Goal: Task Accomplishment & Management: Use online tool/utility

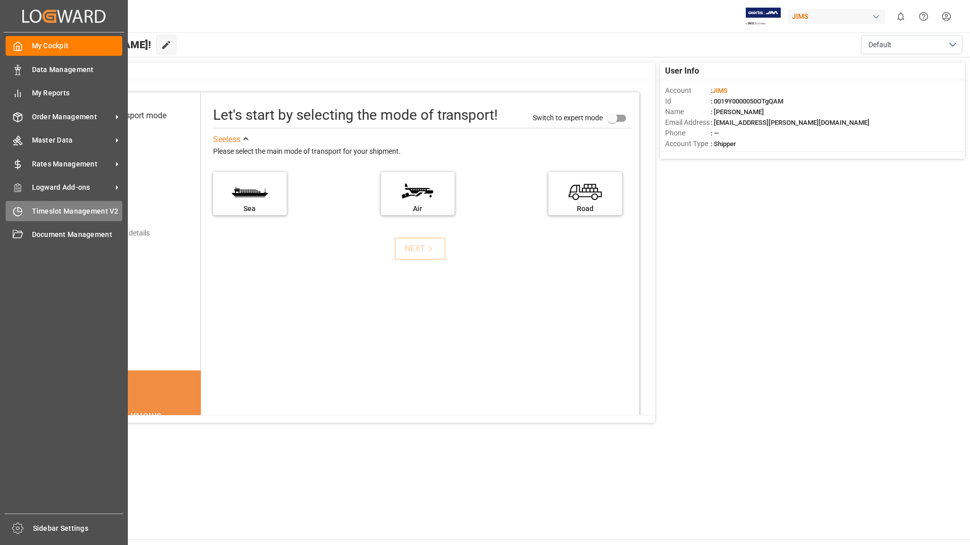
click at [55, 207] on span "Timeslot Management V2" at bounding box center [77, 211] width 91 height 11
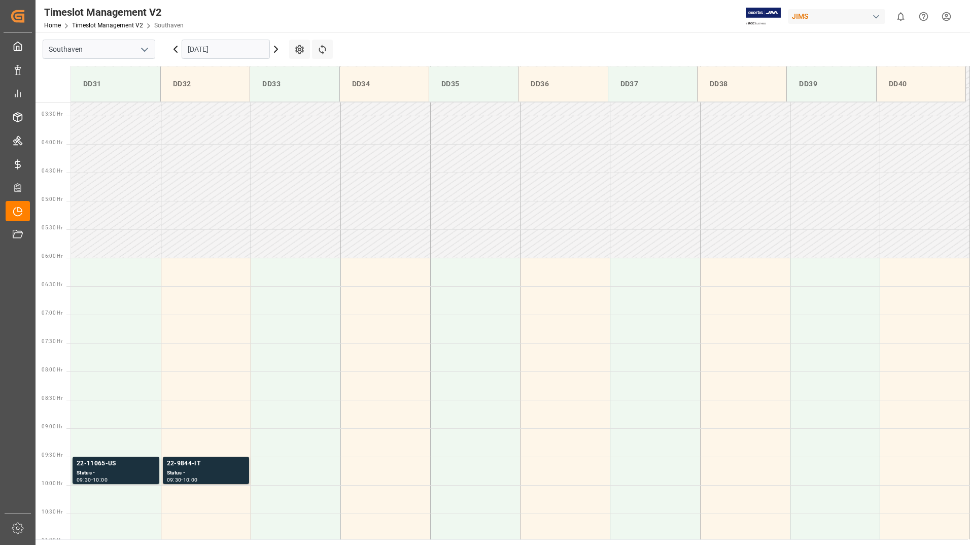
scroll to position [277, 0]
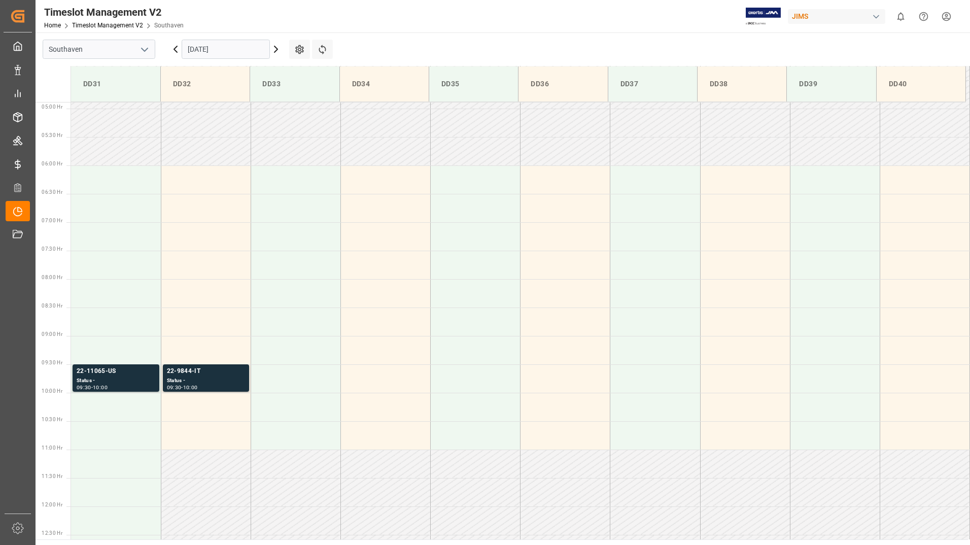
click at [248, 53] on input "[DATE]" at bounding box center [226, 49] width 88 height 19
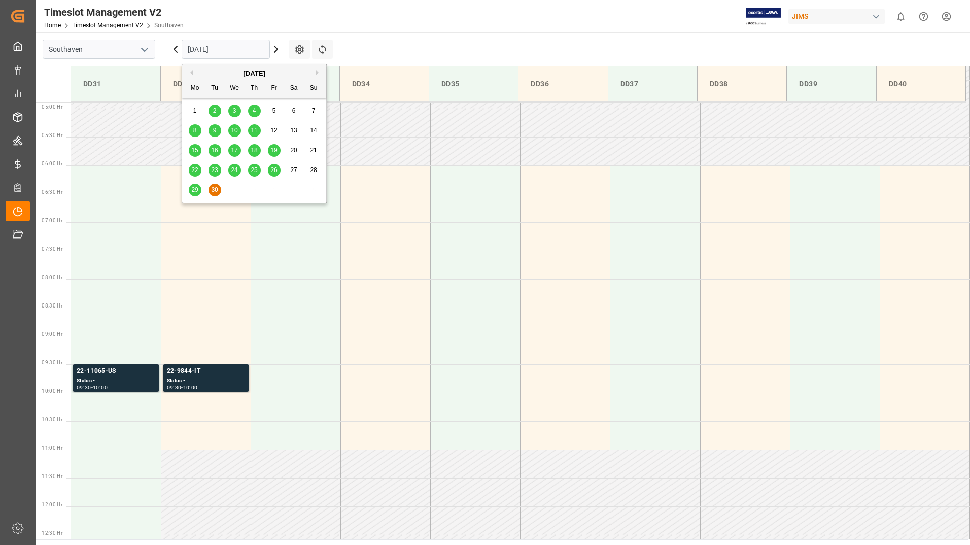
click at [314, 72] on div "[DATE]" at bounding box center [254, 73] width 144 height 10
click at [230, 48] on input "[DATE]" at bounding box center [226, 49] width 88 height 19
click at [317, 72] on button "Next Month" at bounding box center [318, 72] width 6 height 6
click at [233, 109] on span "1" at bounding box center [235, 110] width 4 height 7
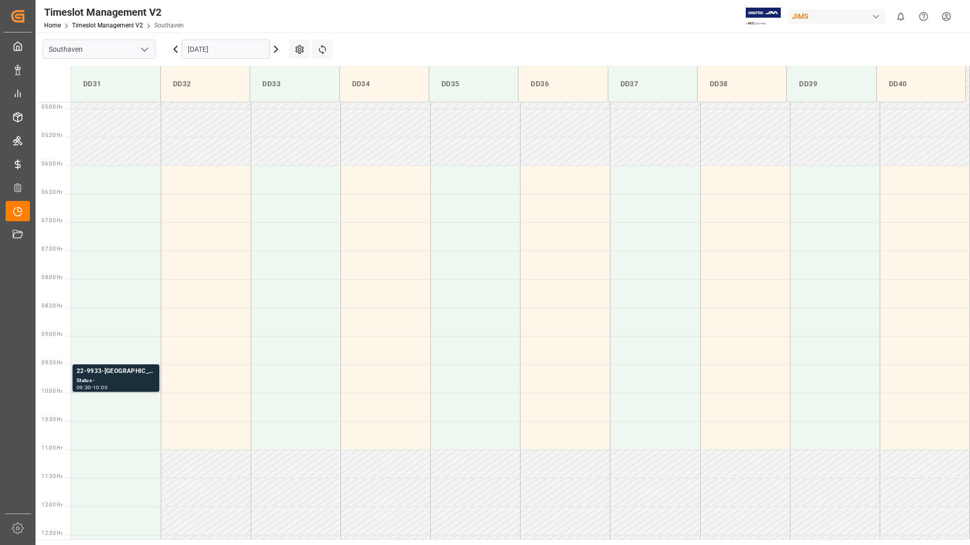
click at [110, 383] on div "Status -" at bounding box center [116, 380] width 79 height 9
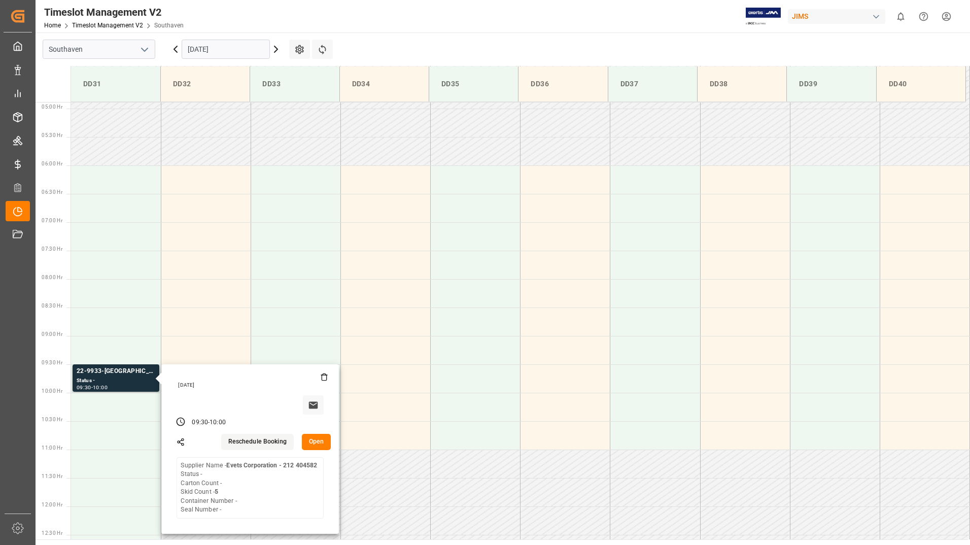
click at [228, 51] on input "[DATE]" at bounding box center [226, 49] width 88 height 19
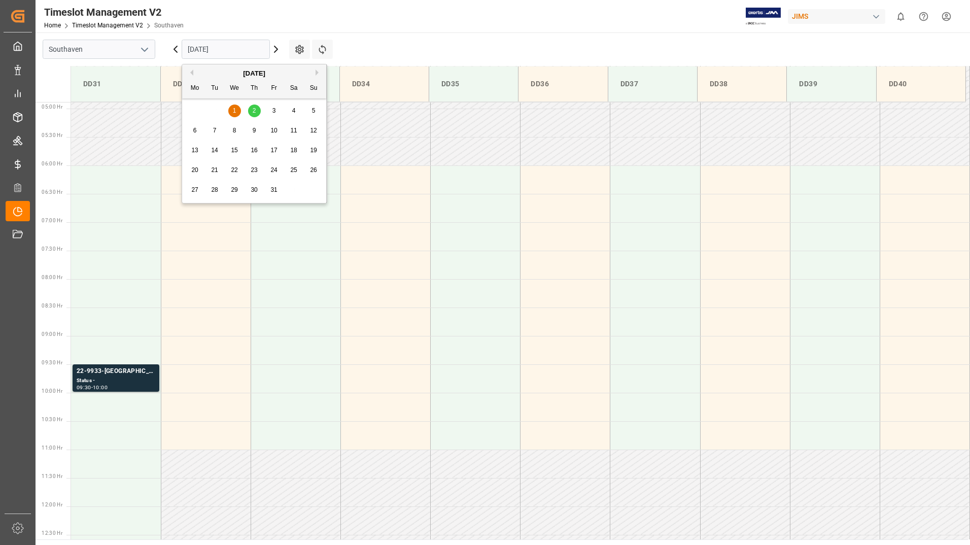
click at [250, 112] on div "2" at bounding box center [254, 111] width 13 height 12
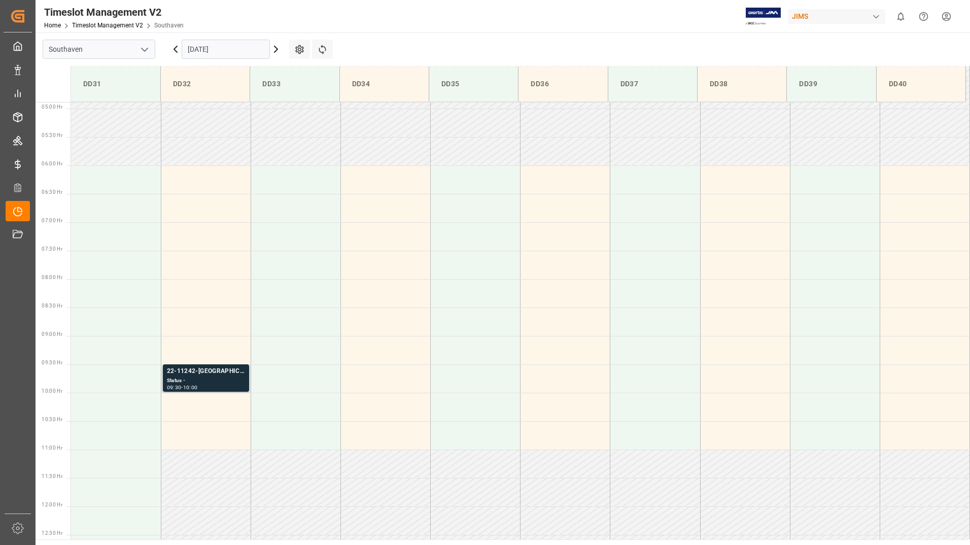
click at [183, 387] on div "-" at bounding box center [182, 387] width 2 height 5
click at [403, 17] on div "Timeslot Management V2 Home Timeslot Management V2 Southaven JIMS 0 Notificatio…" at bounding box center [498, 16] width 941 height 32
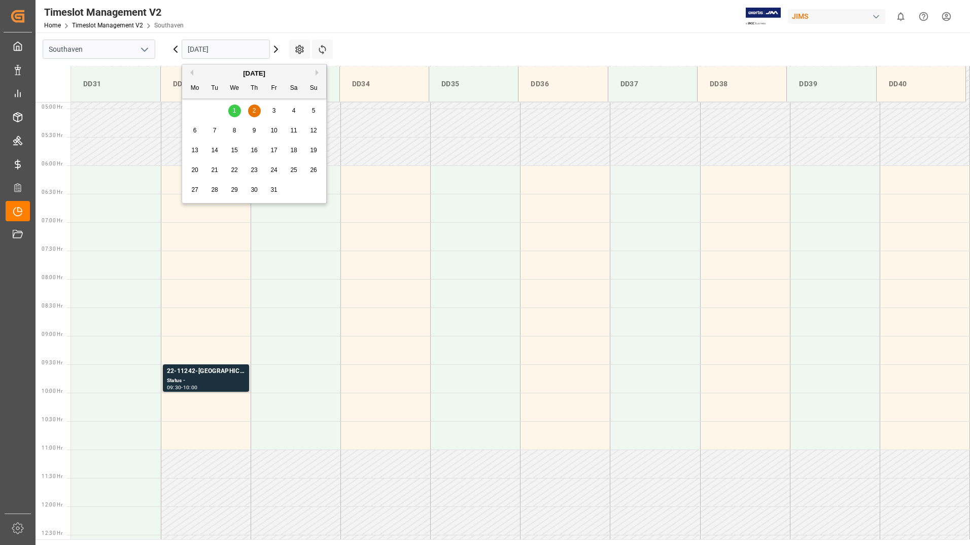
click at [219, 46] on input "[DATE]" at bounding box center [226, 49] width 88 height 19
click at [194, 72] on div "[DATE]" at bounding box center [254, 73] width 144 height 10
click at [193, 73] on div "[DATE]" at bounding box center [254, 73] width 144 height 10
click at [192, 75] on button "Previous Month" at bounding box center [190, 72] width 6 height 6
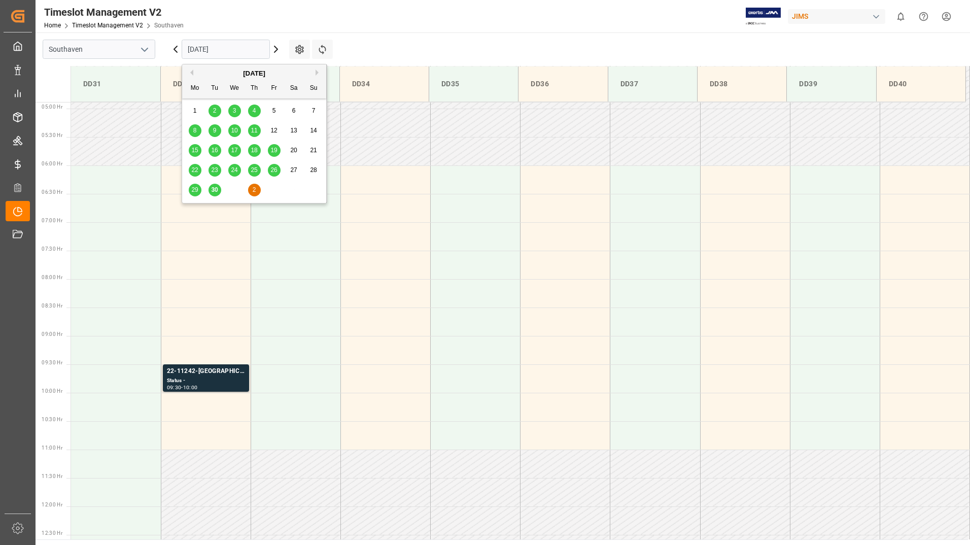
click at [214, 190] on span "30" at bounding box center [214, 189] width 7 height 7
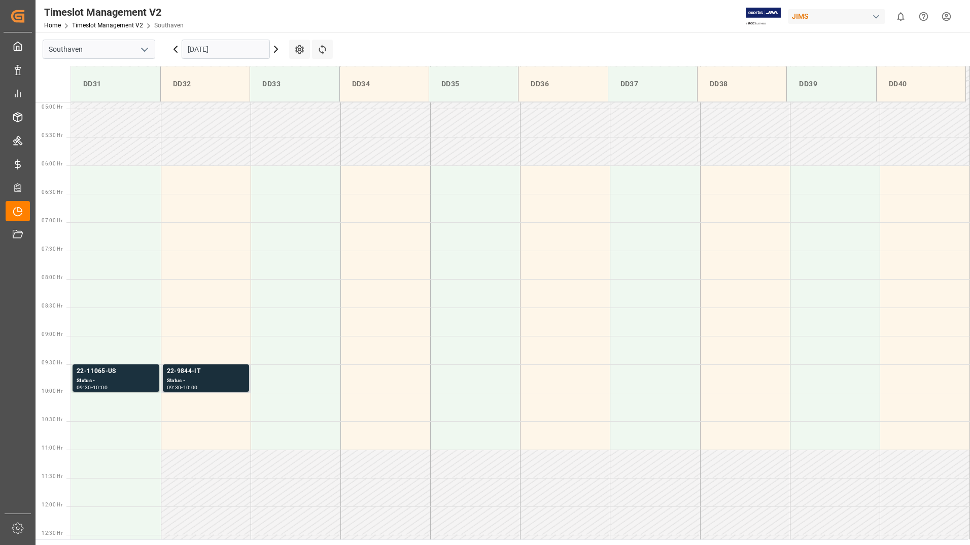
click at [235, 388] on div "09:30 - 10:00" at bounding box center [206, 388] width 78 height 6
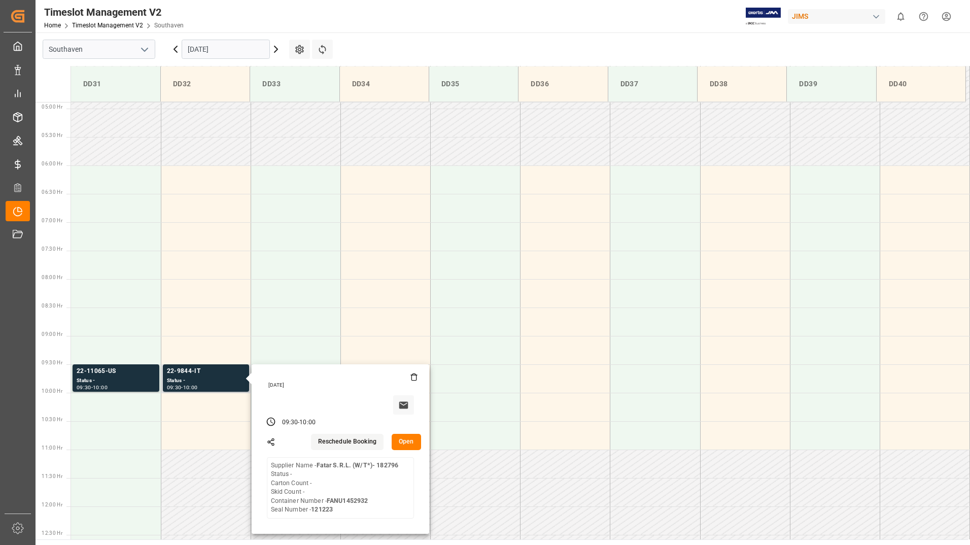
click at [405, 440] on button "Open" at bounding box center [406, 442] width 29 height 16
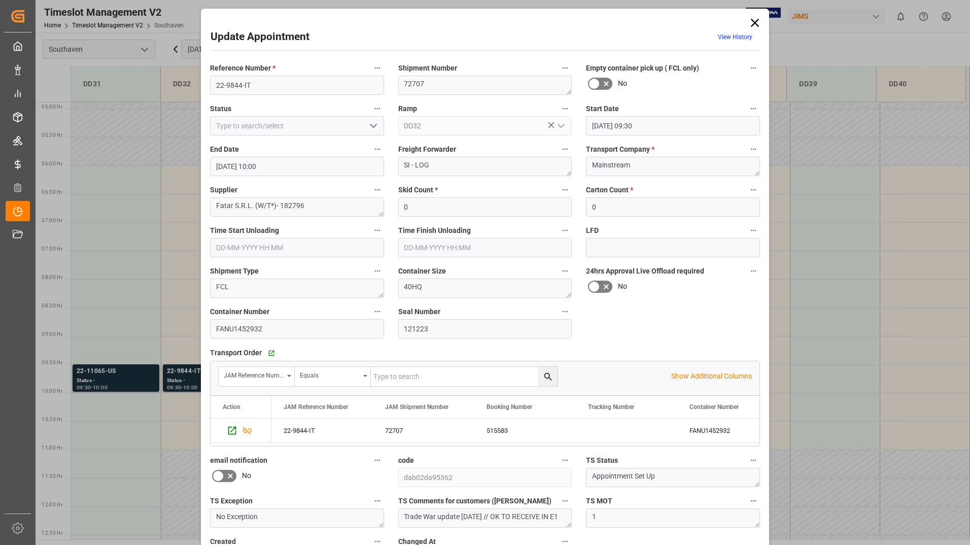
click at [756, 21] on icon at bounding box center [755, 23] width 14 height 14
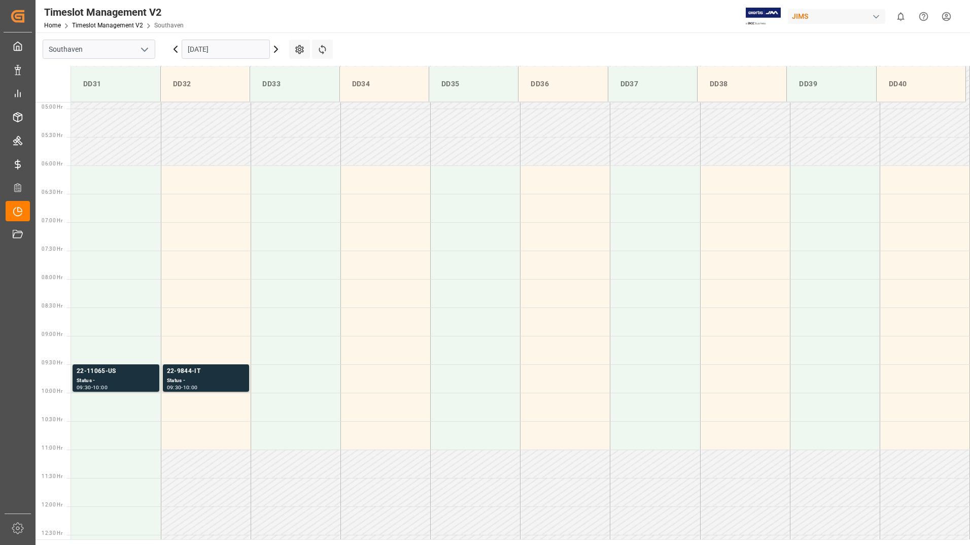
click at [616, 29] on div "Timeslot Management V2 Home Timeslot Management V2 Southaven JIMS 0 Notificatio…" at bounding box center [498, 16] width 941 height 32
click at [106, 377] on div "Status -" at bounding box center [116, 380] width 79 height 9
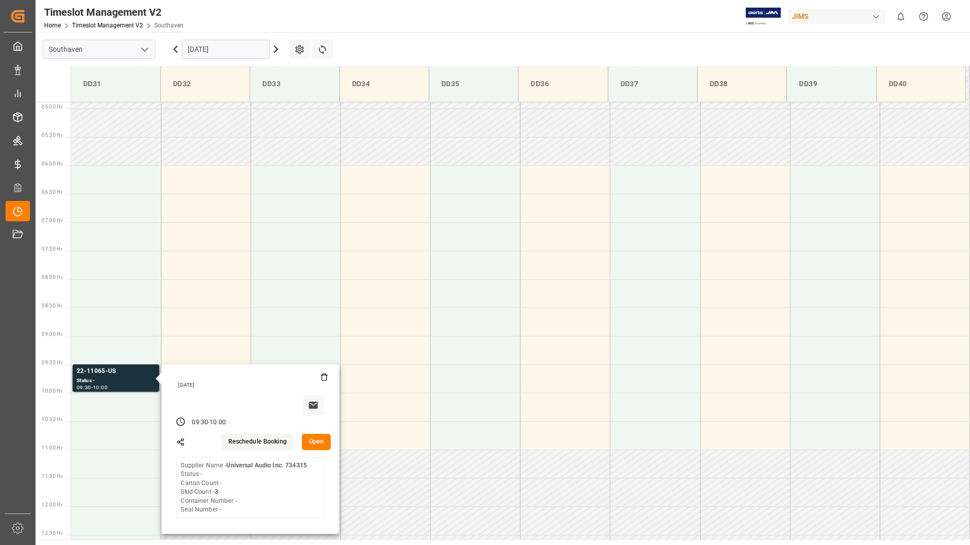
click at [317, 441] on button "Open" at bounding box center [316, 442] width 29 height 16
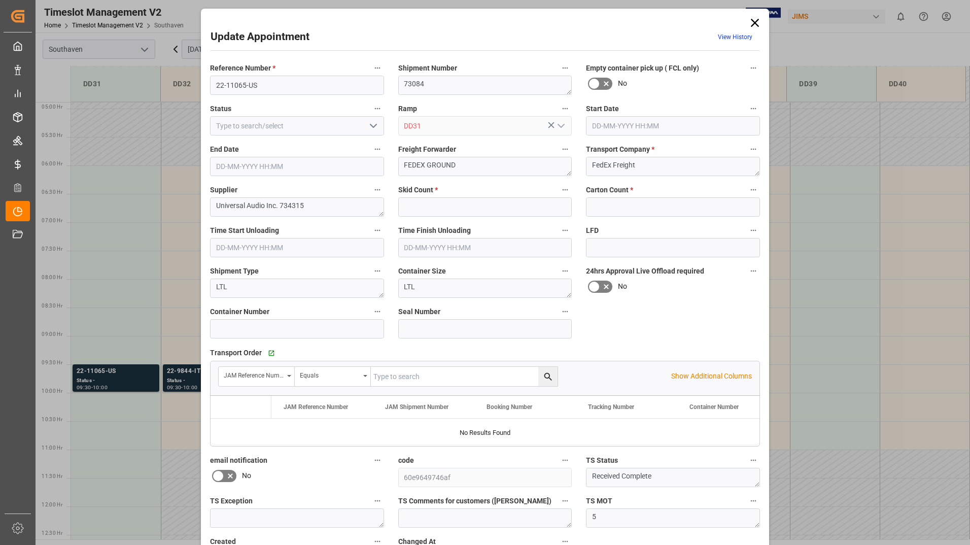
type input "3"
type input "0"
type input "[DATE] 09:30"
type input "[DATE] 10:00"
type input "[DATE] 17:24"
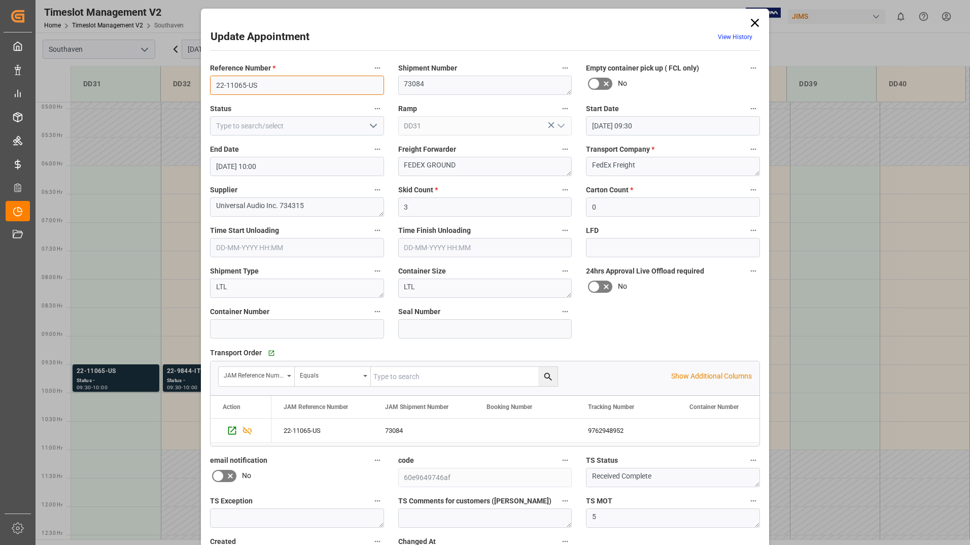
drag, startPoint x: 216, startPoint y: 85, endPoint x: 257, endPoint y: 82, distance: 40.7
click at [257, 82] on input "22-11065-US" at bounding box center [297, 85] width 174 height 19
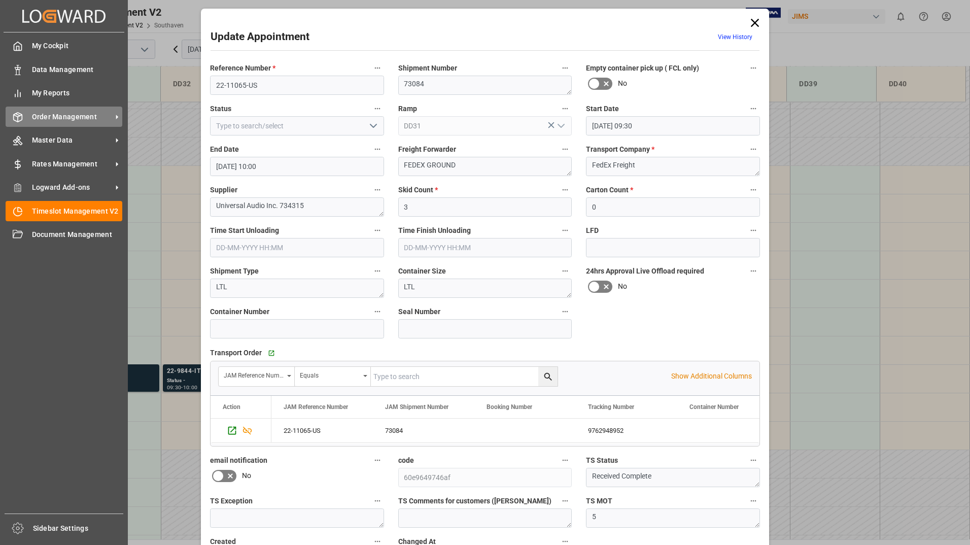
click at [43, 114] on span "Order Management" at bounding box center [72, 117] width 80 height 11
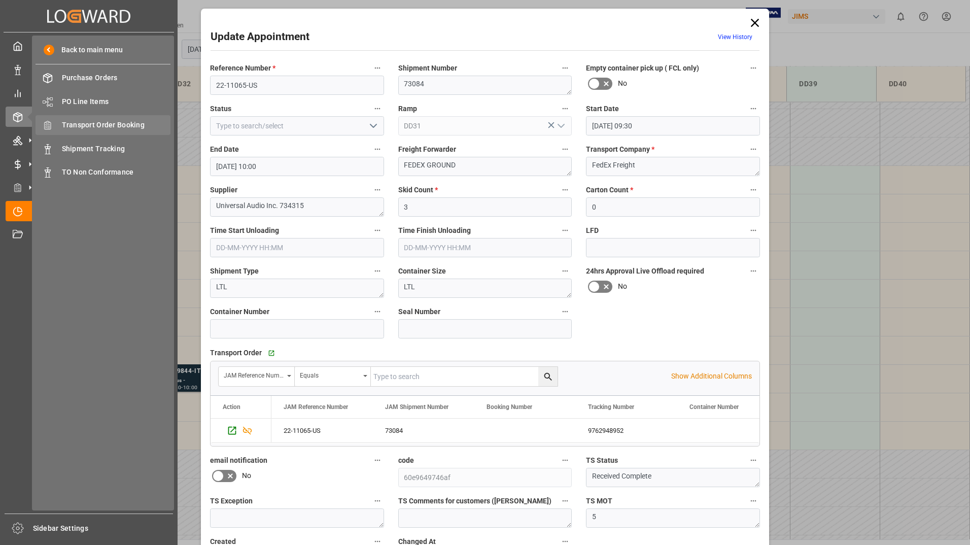
click at [110, 121] on span "Transport Order Booking" at bounding box center [116, 125] width 109 height 11
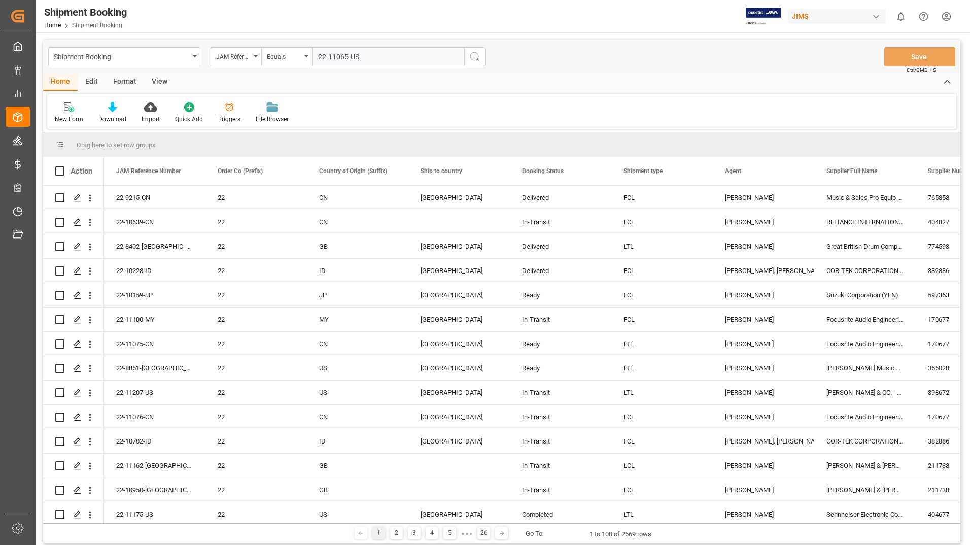
type input "22-11065-US"
click at [481, 56] on button "search button" at bounding box center [474, 56] width 21 height 19
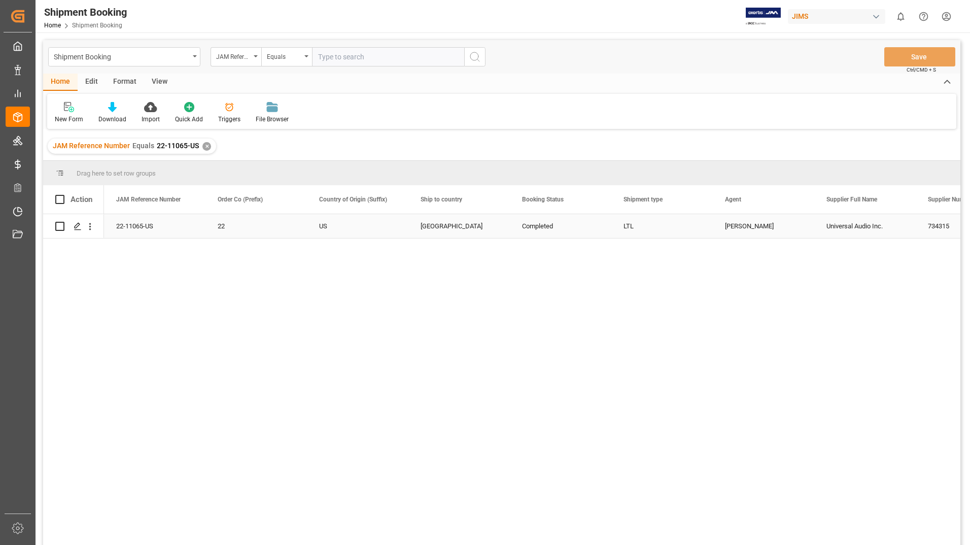
click at [58, 225] on input "Press Space to toggle row selection (unchecked)" at bounding box center [59, 226] width 9 height 9
checkbox input "true"
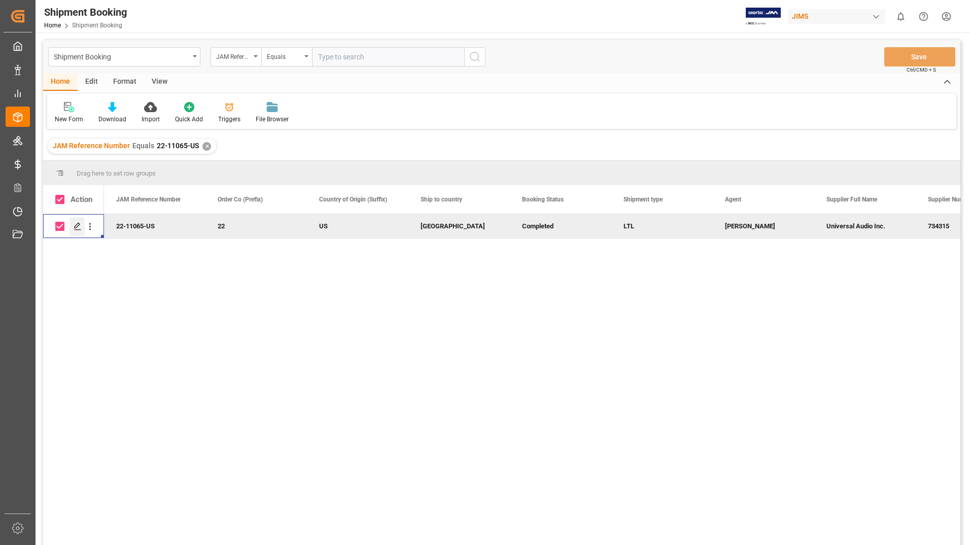
click at [75, 225] on icon "Press SPACE to deselect this row." at bounding box center [78, 226] width 8 height 8
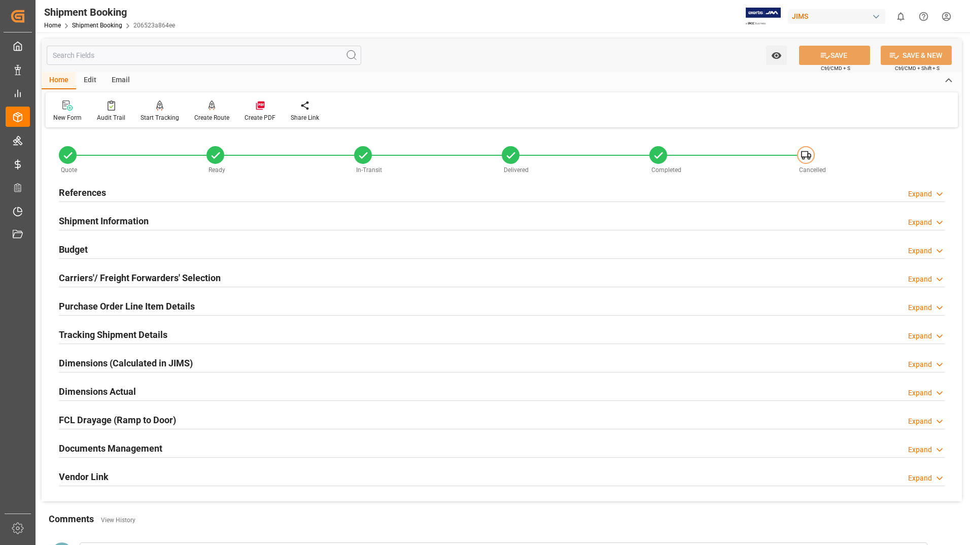
click at [94, 444] on h2 "Documents Management" at bounding box center [110, 448] width 103 height 14
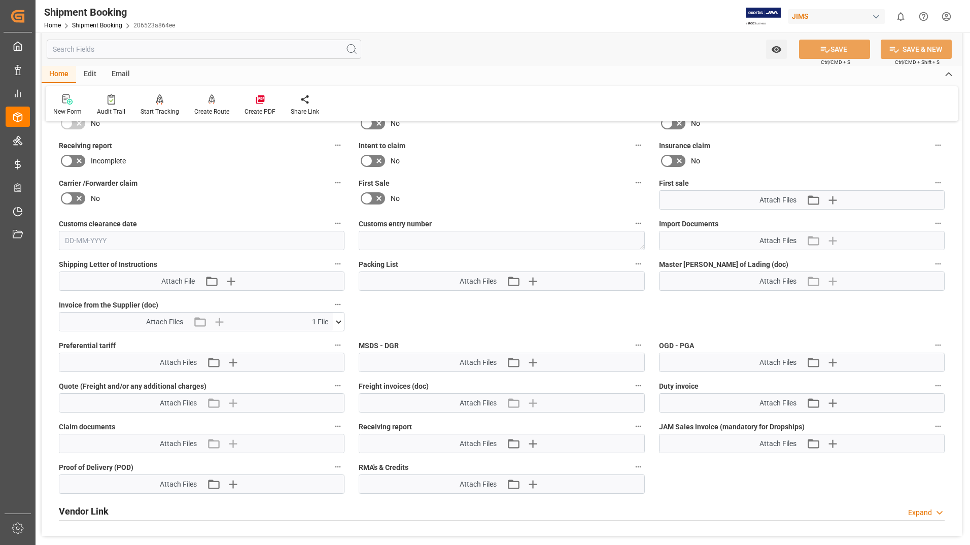
scroll to position [406, 0]
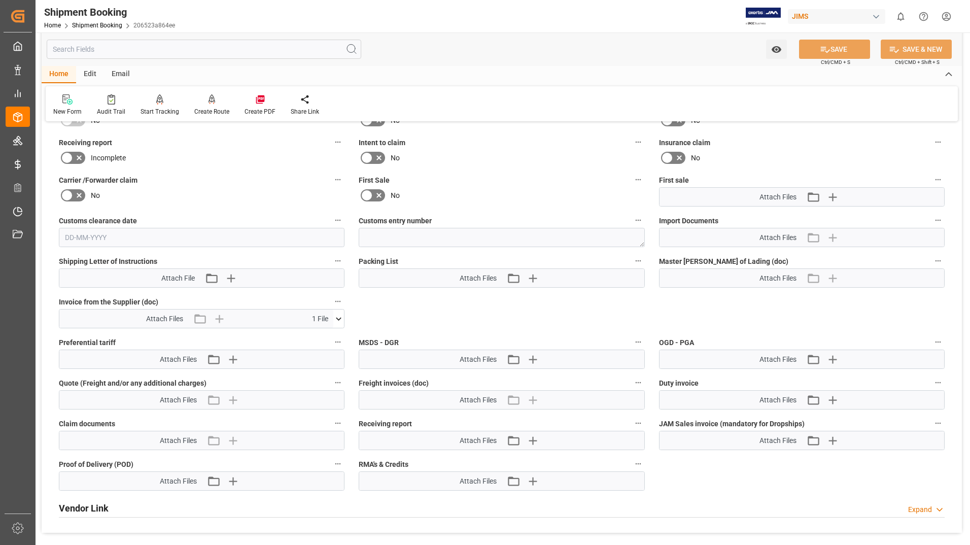
click at [341, 319] on icon at bounding box center [338, 318] width 11 height 11
click at [337, 336] on icon at bounding box center [333, 337] width 10 height 7
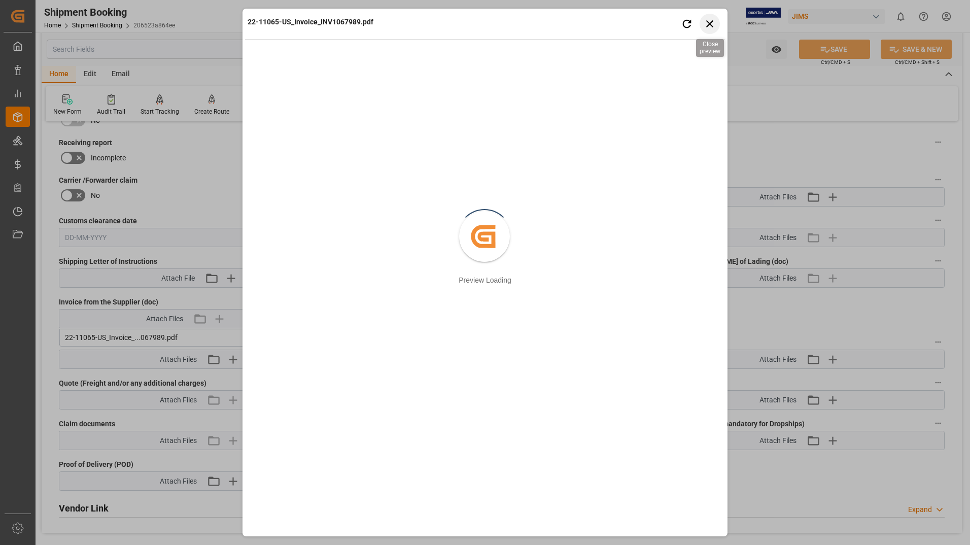
click at [707, 24] on icon "button" at bounding box center [709, 23] width 13 height 13
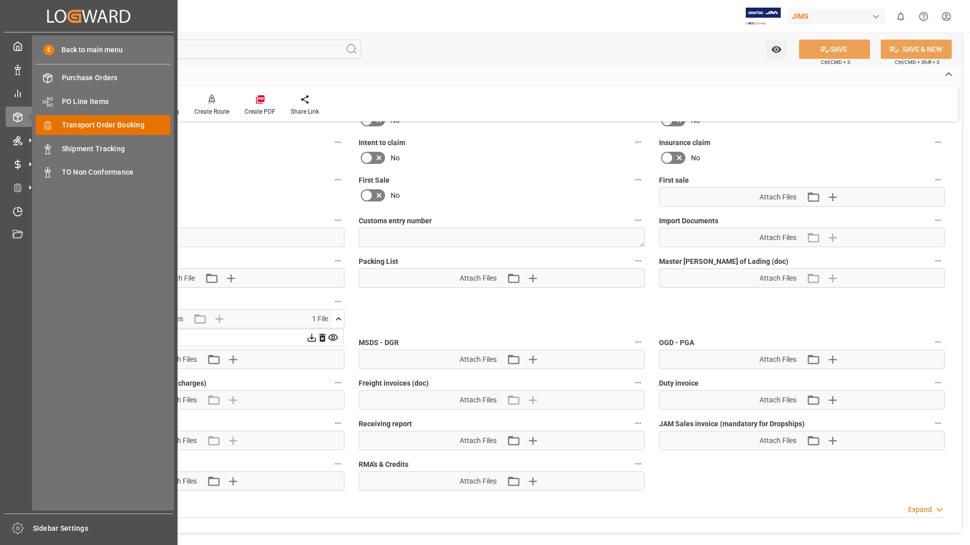
click at [78, 123] on span "Transport Order Booking" at bounding box center [116, 125] width 109 height 11
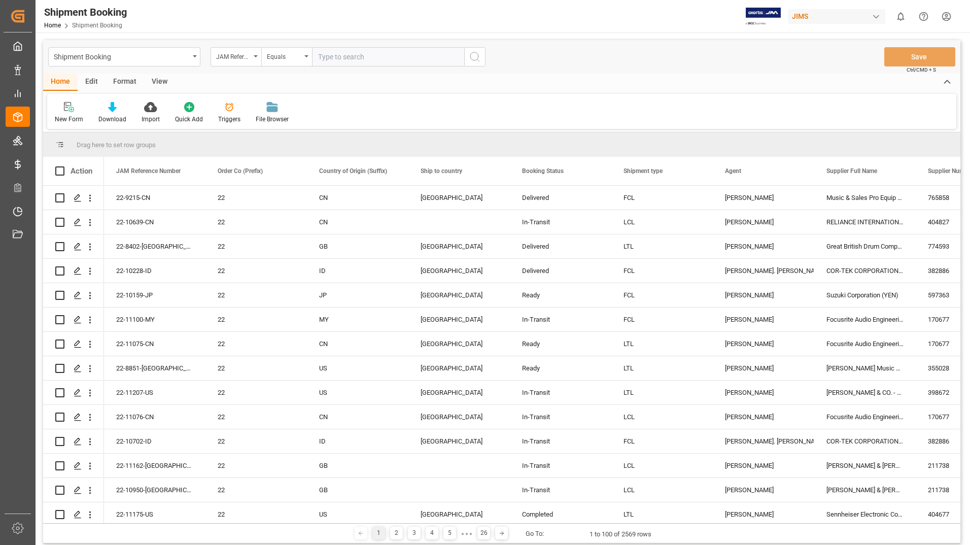
click at [366, 58] on input "text" at bounding box center [388, 56] width 152 height 19
type input "22-9844-it"
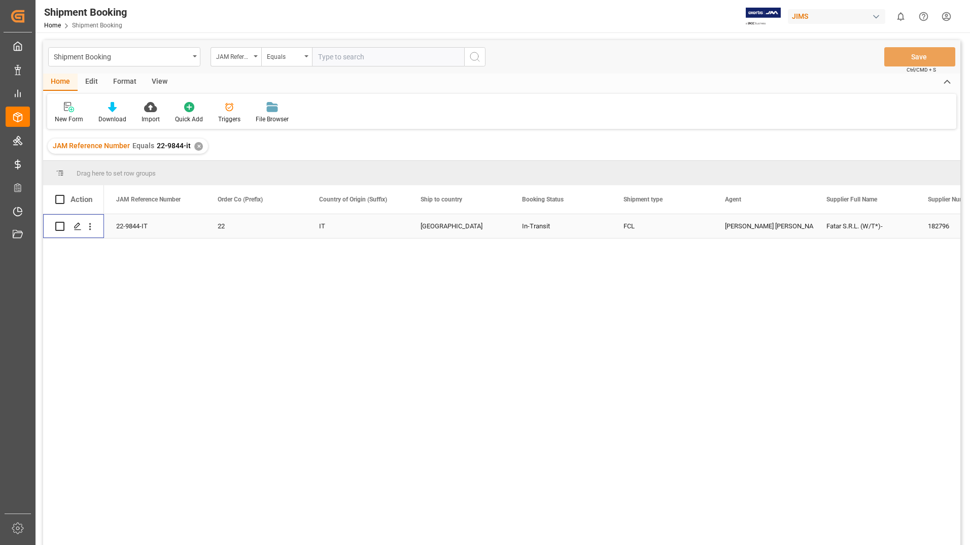
click at [63, 224] on input "Press Space to toggle row selection (unchecked)" at bounding box center [59, 226] width 9 height 9
checkbox input "true"
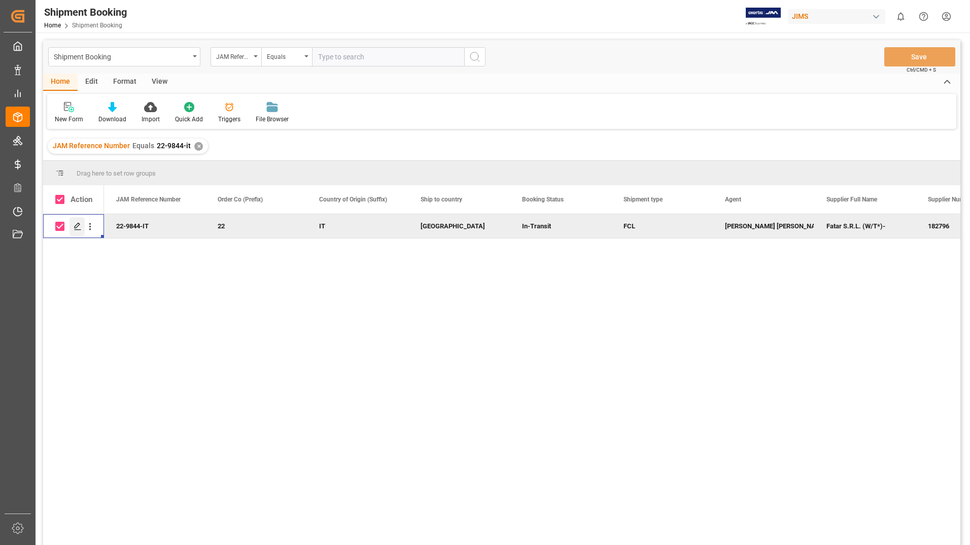
click at [80, 225] on polygon "Press SPACE to deselect this row." at bounding box center [77, 225] width 5 height 5
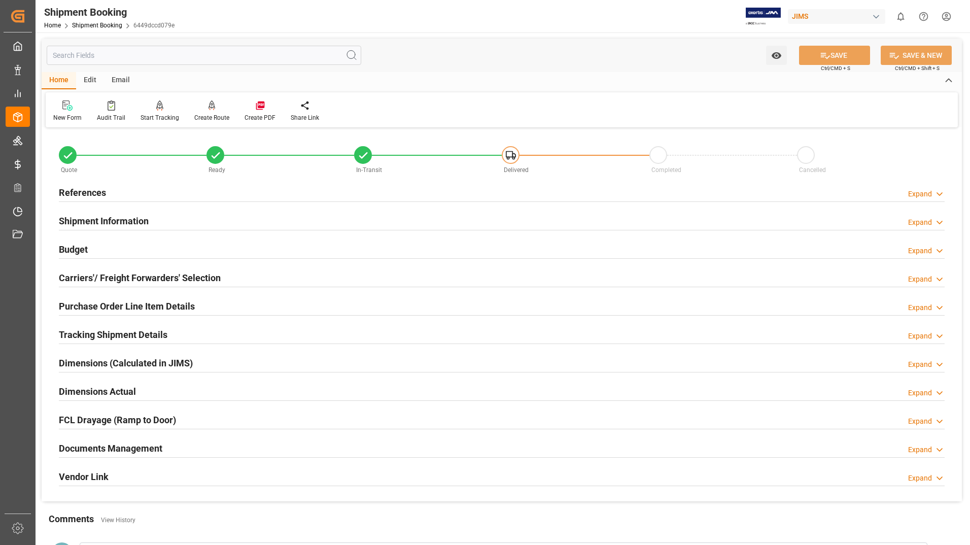
click at [120, 445] on h2 "Documents Management" at bounding box center [110, 448] width 103 height 14
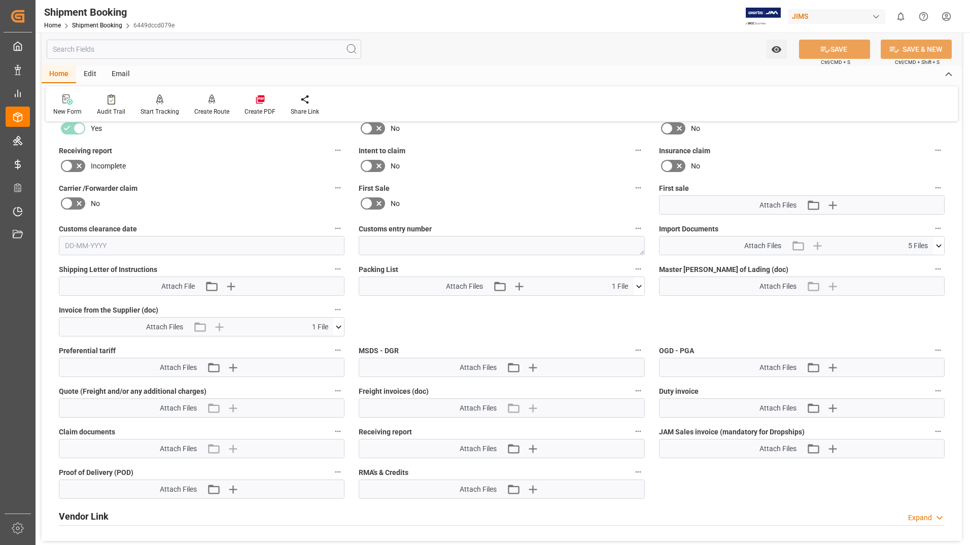
scroll to position [456, 0]
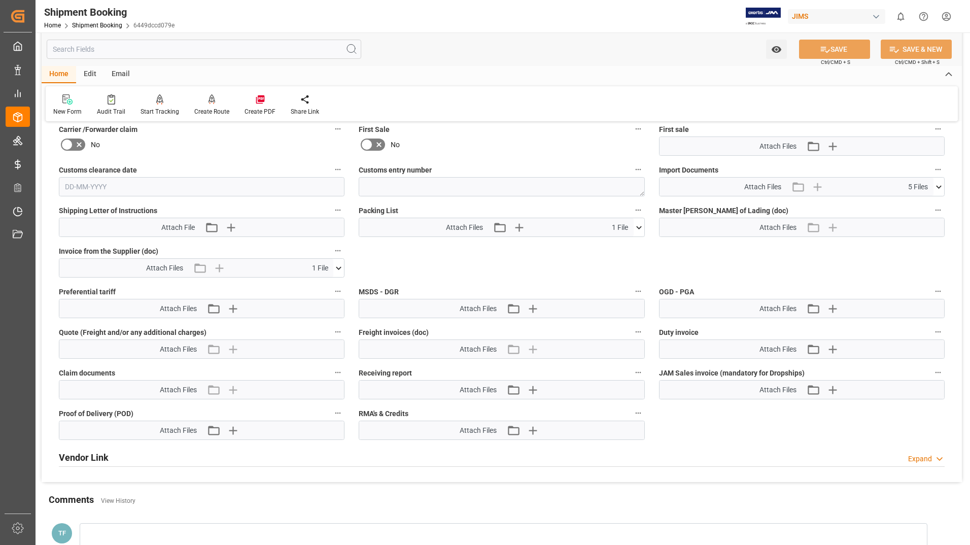
click at [642, 226] on icon at bounding box center [638, 227] width 11 height 11
click at [632, 245] on icon at bounding box center [633, 246] width 11 height 11
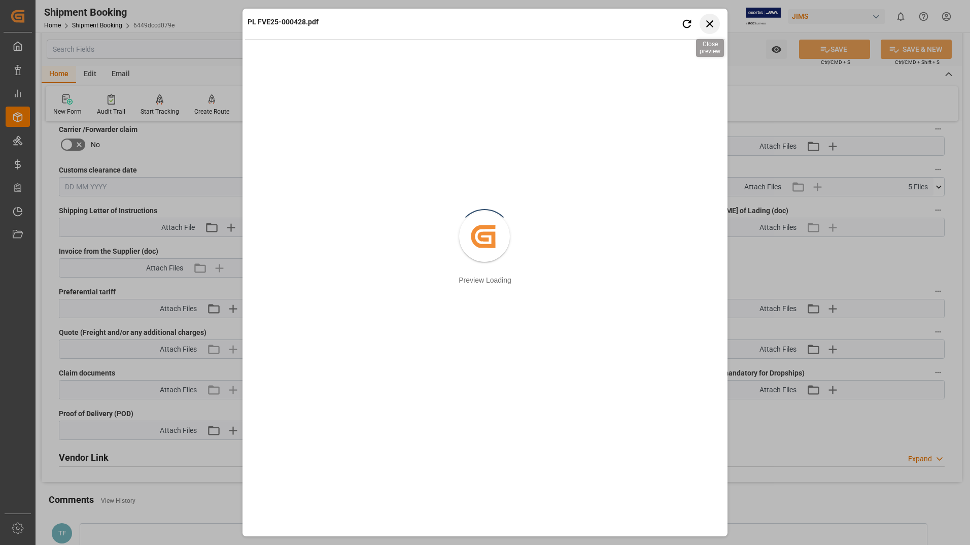
click at [710, 25] on icon "button" at bounding box center [709, 23] width 13 height 13
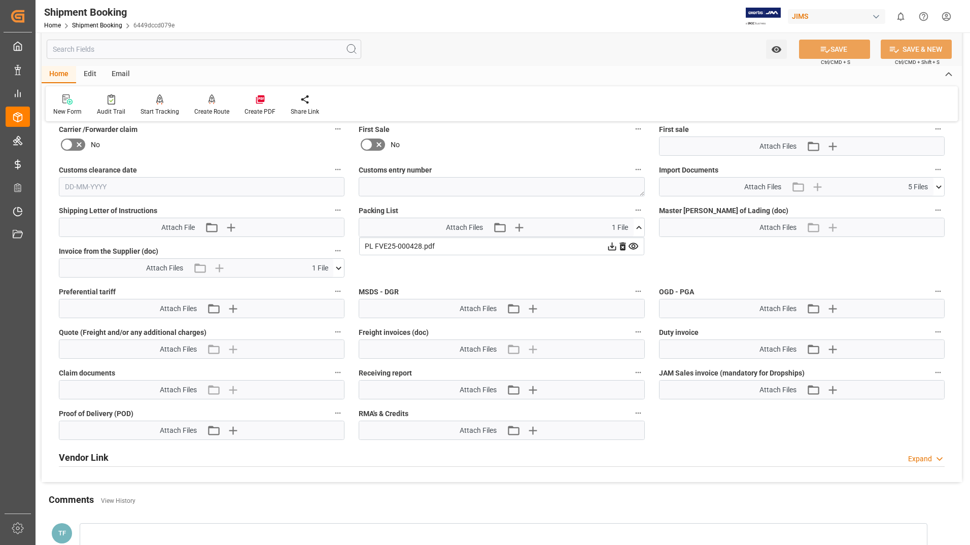
click at [339, 269] on icon at bounding box center [338, 268] width 11 height 11
click at [329, 288] on icon at bounding box center [333, 286] width 11 height 11
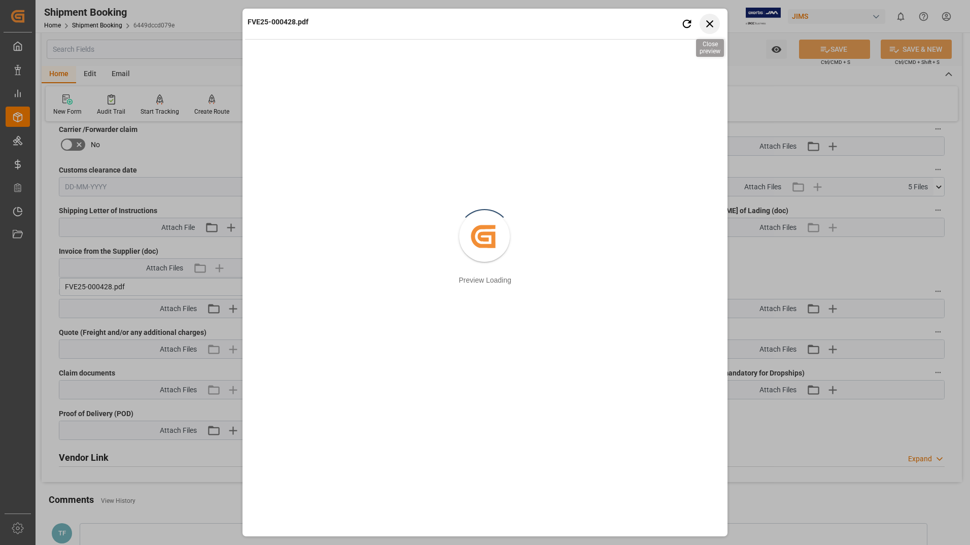
click at [703, 24] on icon "button" at bounding box center [709, 23] width 13 height 13
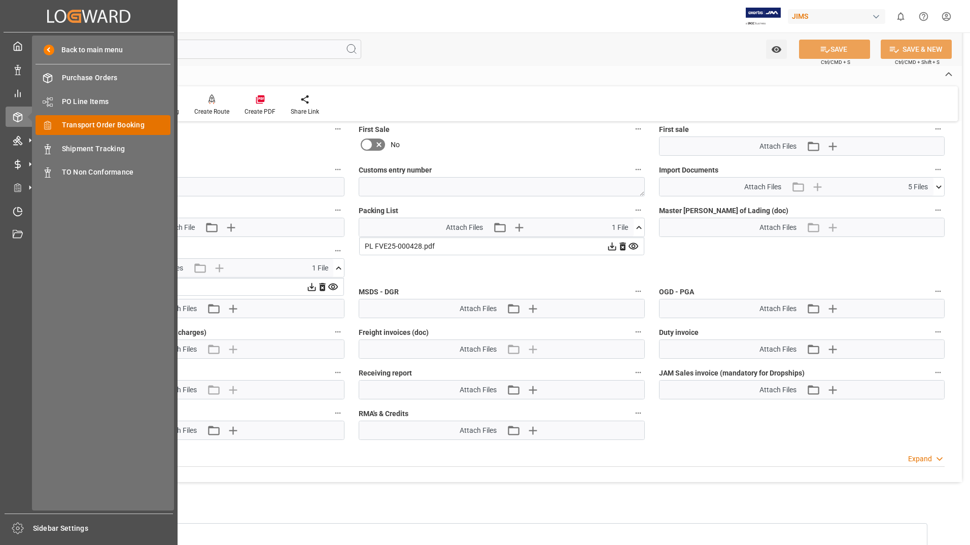
click at [74, 124] on span "Transport Order Booking" at bounding box center [116, 125] width 109 height 11
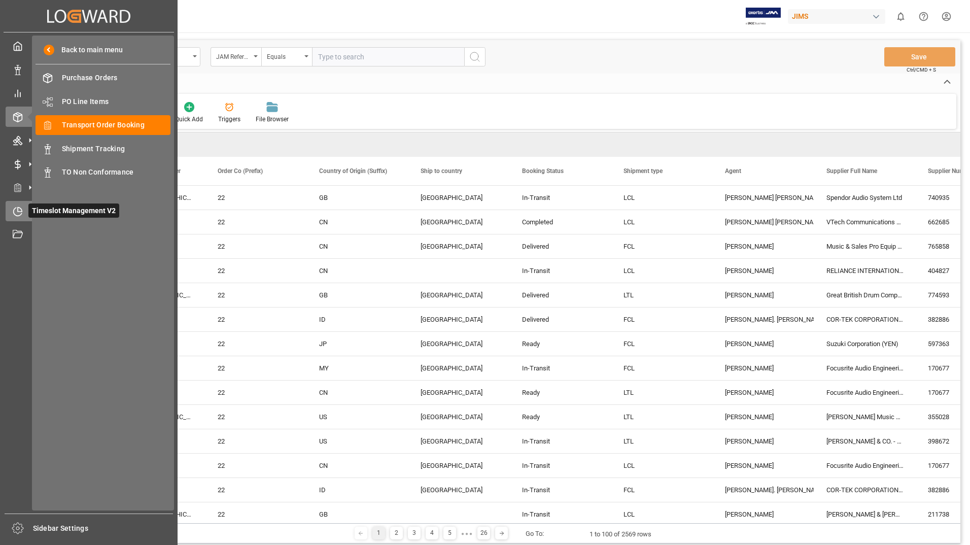
click at [22, 207] on icon at bounding box center [18, 211] width 10 height 10
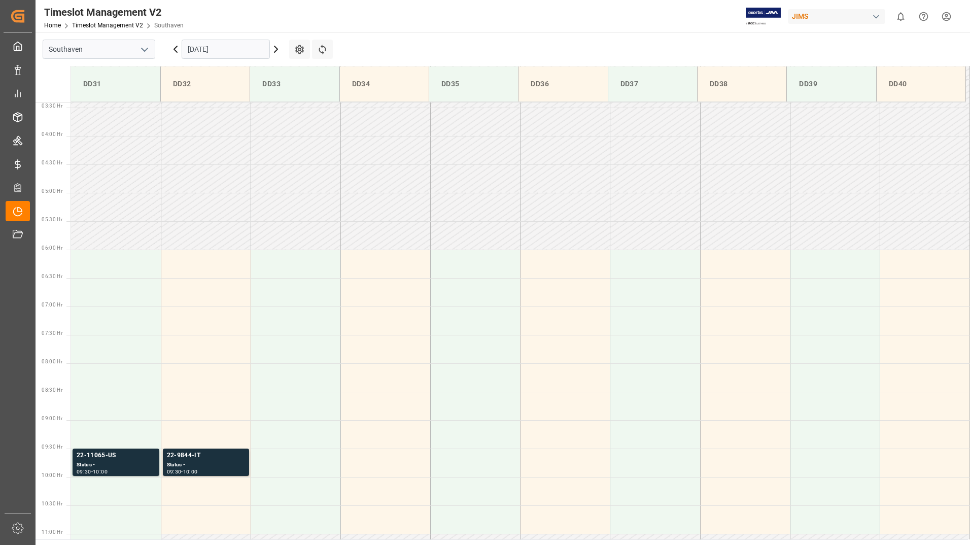
scroll to position [334, 0]
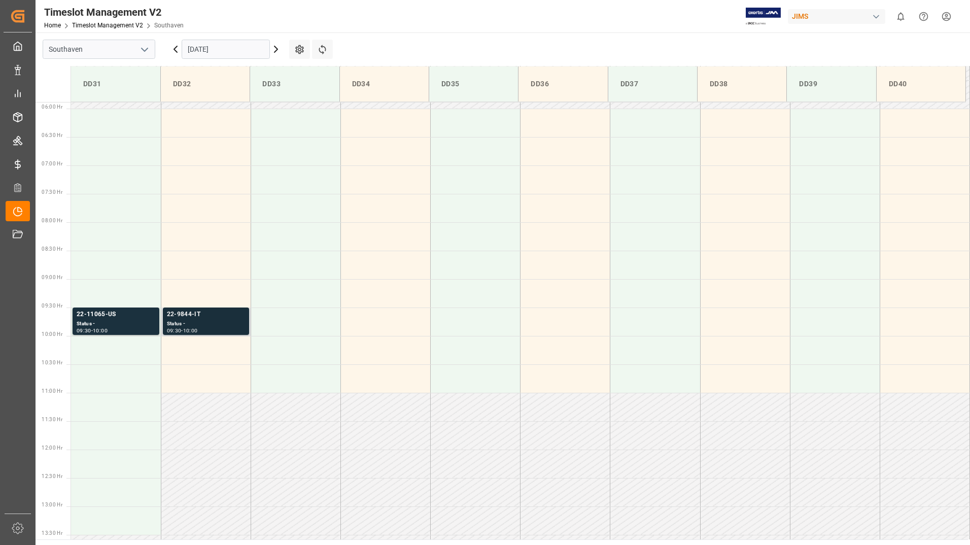
click at [192, 319] on div "22-9844-IT" at bounding box center [206, 314] width 78 height 10
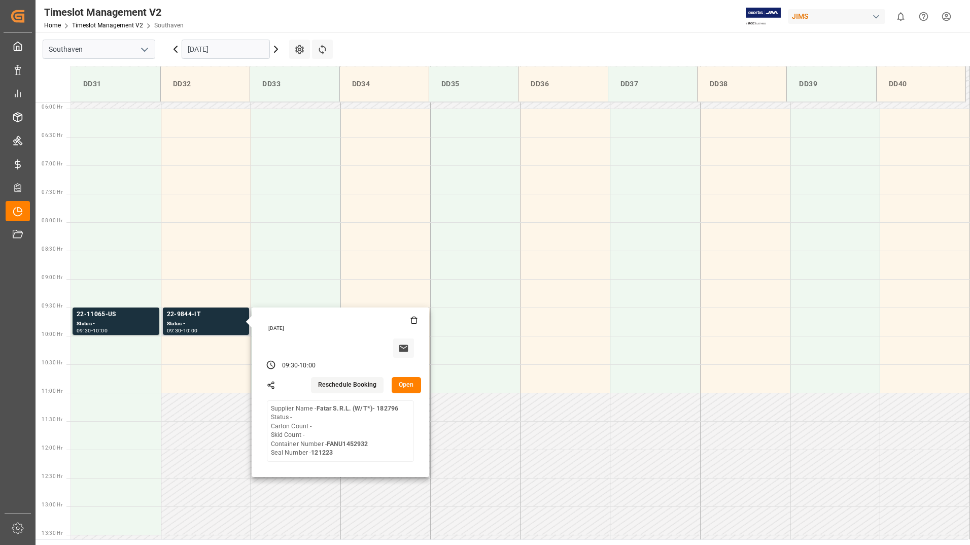
click at [409, 387] on button "Open" at bounding box center [406, 385] width 29 height 16
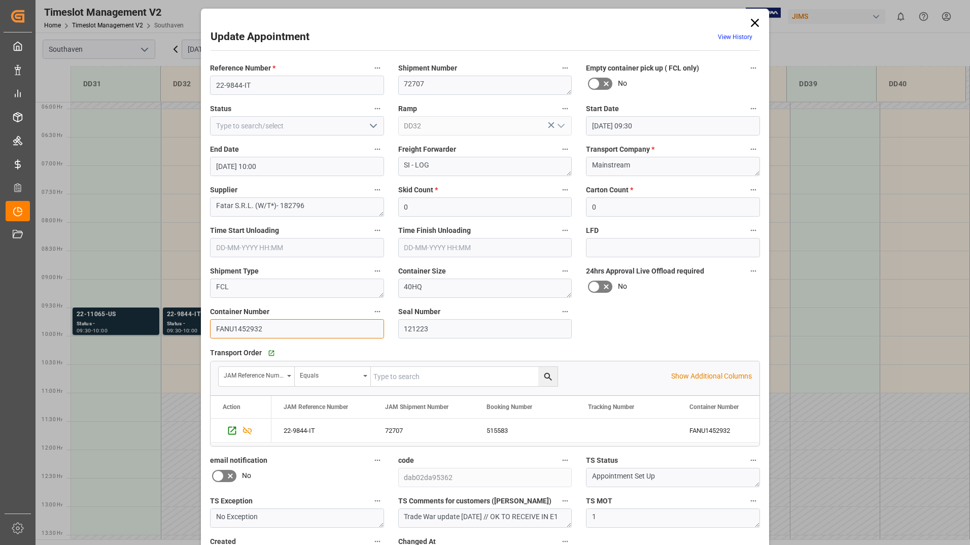
drag, startPoint x: 212, startPoint y: 324, endPoint x: 261, endPoint y: 323, distance: 49.2
click at [261, 323] on input "FANU1452932" at bounding box center [297, 328] width 174 height 19
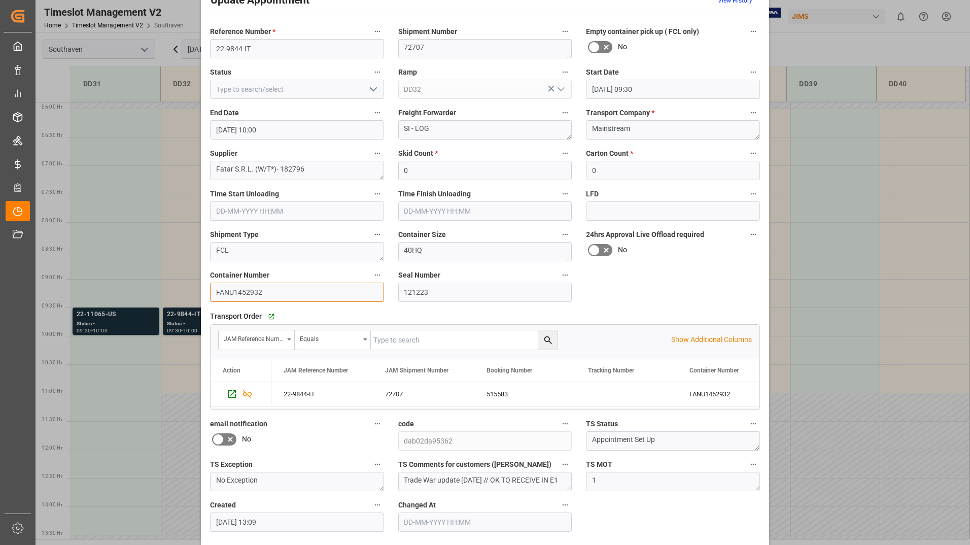
scroll to position [75, 0]
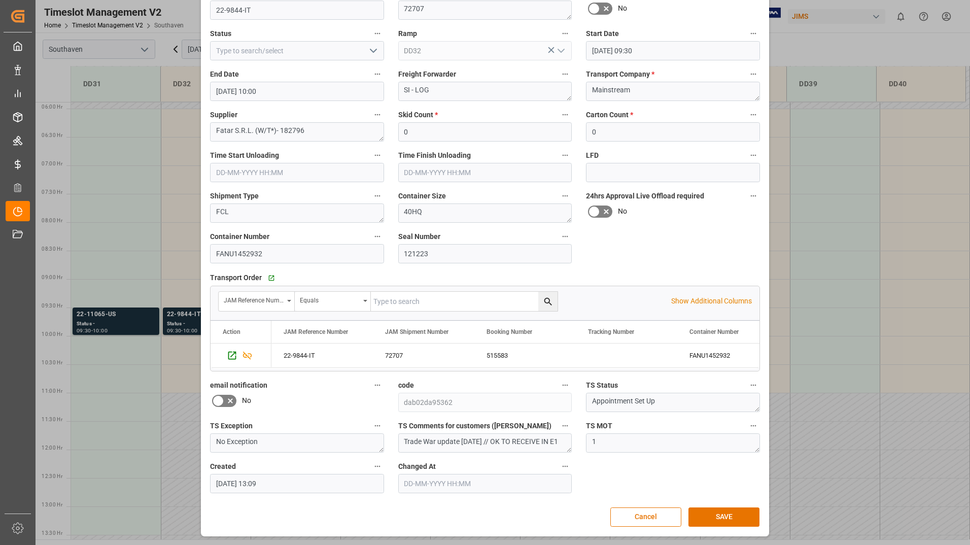
click at [617, 257] on div "Reference Number * 22-9844-IT Shipment Number 72707 Empty container pick up ( F…" at bounding box center [485, 240] width 564 height 514
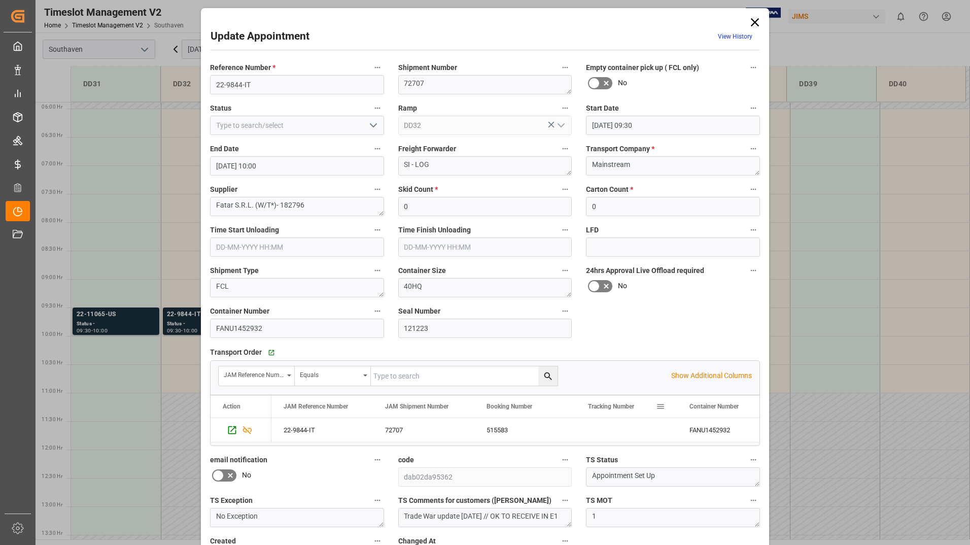
scroll to position [0, 0]
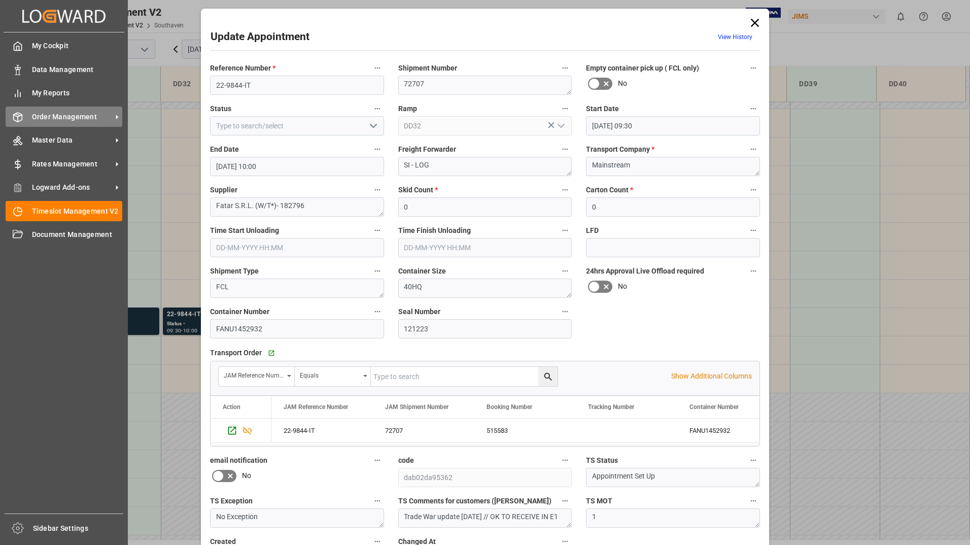
click at [54, 113] on span "Order Management" at bounding box center [72, 117] width 80 height 11
click at [59, 118] on span "Order Management" at bounding box center [72, 117] width 80 height 11
click at [64, 117] on span "Order Management" at bounding box center [72, 117] width 80 height 11
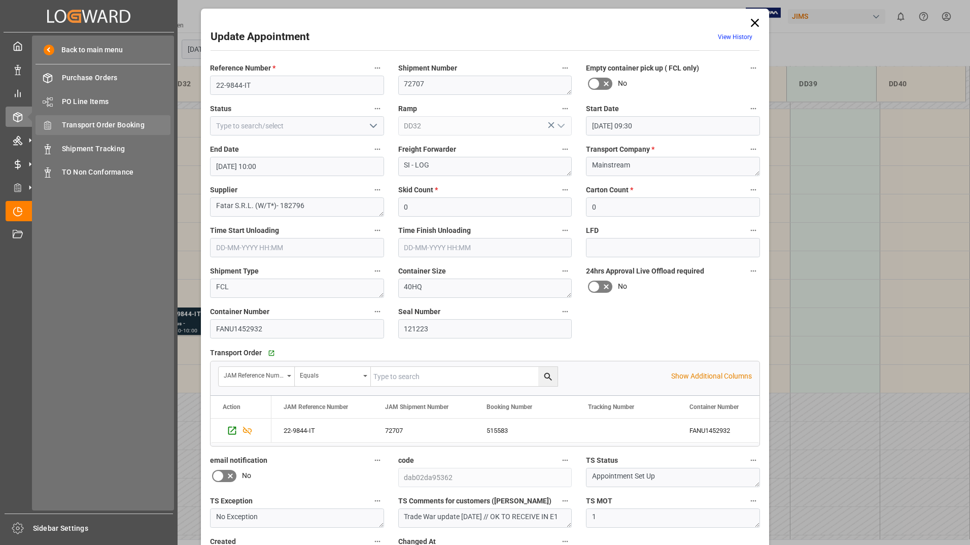
click at [116, 123] on span "Transport Order Booking" at bounding box center [116, 125] width 109 height 11
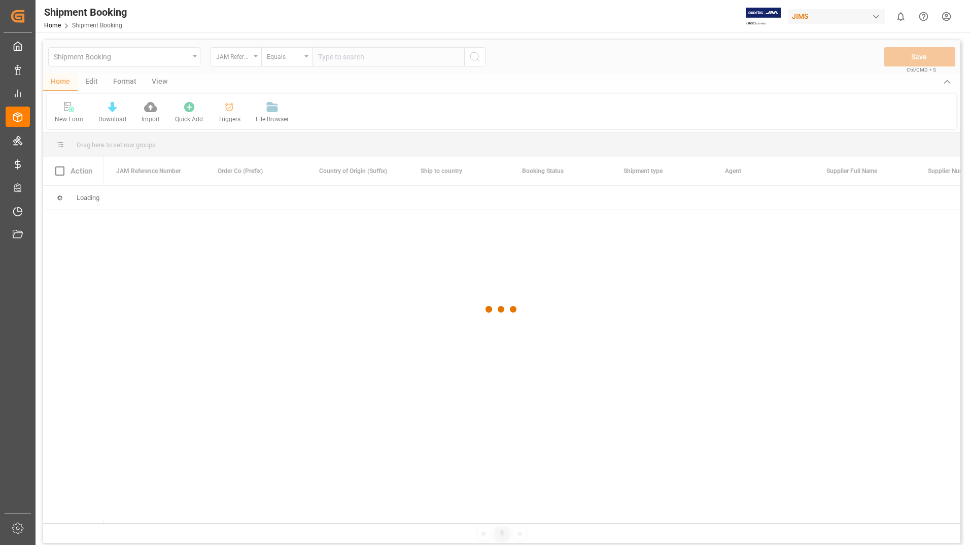
click at [339, 61] on div at bounding box center [501, 309] width 917 height 539
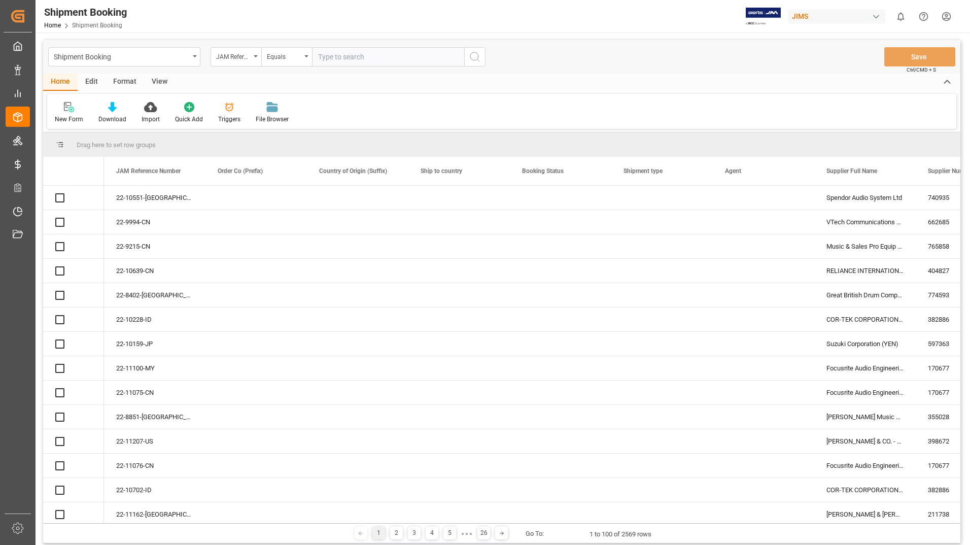
click at [346, 55] on input "text" at bounding box center [388, 56] width 152 height 19
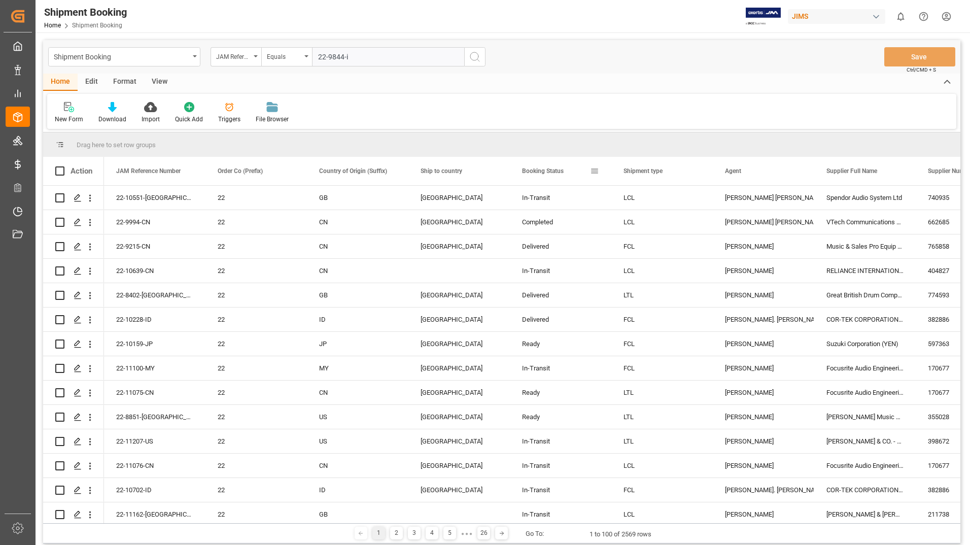
type input "22-9844-it"
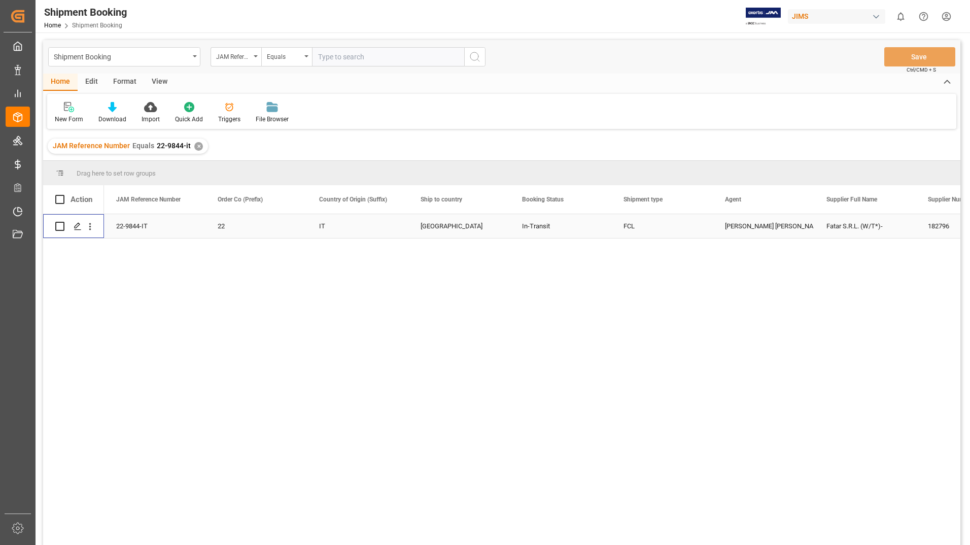
click at [62, 225] on input "Press Space to toggle row selection (unchecked)" at bounding box center [59, 226] width 9 height 9
checkbox input "true"
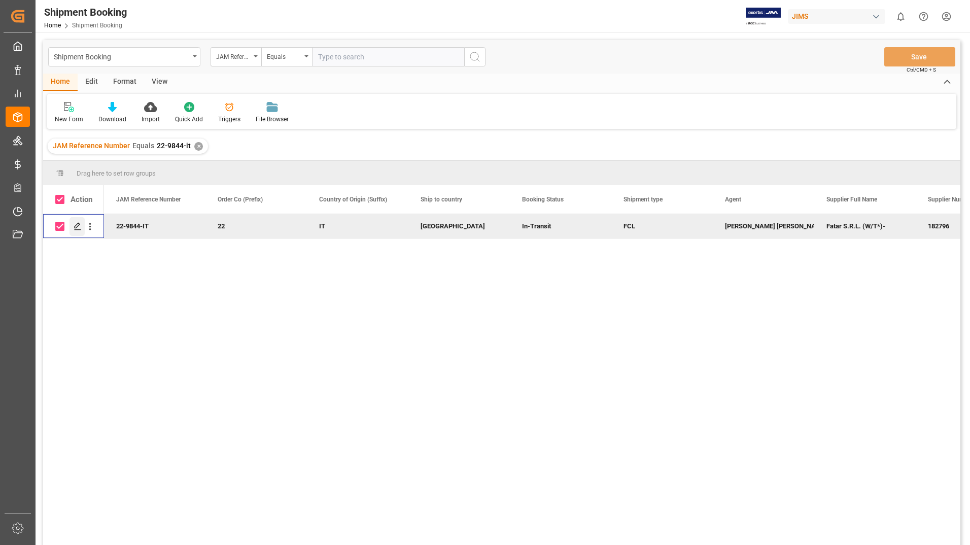
click at [79, 223] on icon "Press SPACE to deselect this row." at bounding box center [78, 226] width 8 height 8
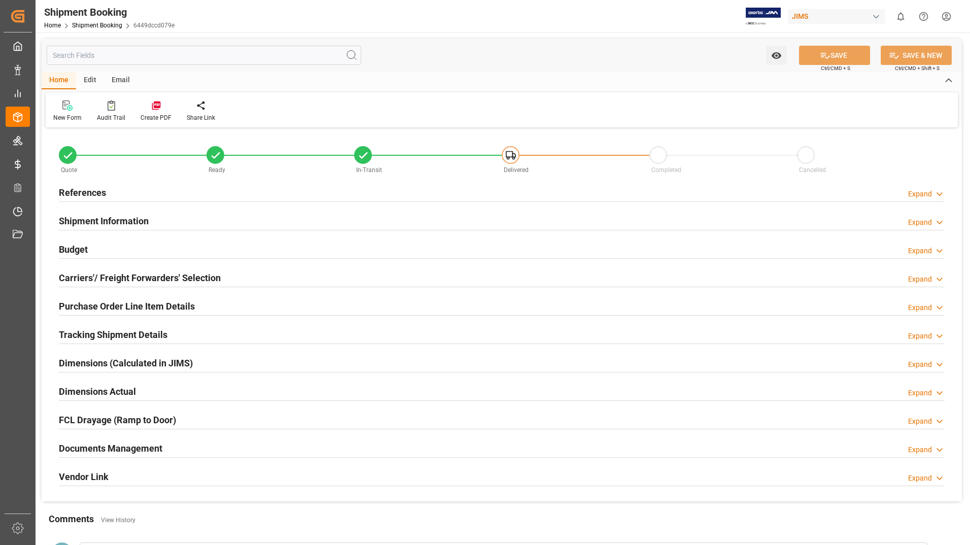
type input "10"
click at [158, 301] on h2 "Purchase Order Line Item Details" at bounding box center [127, 306] width 136 height 14
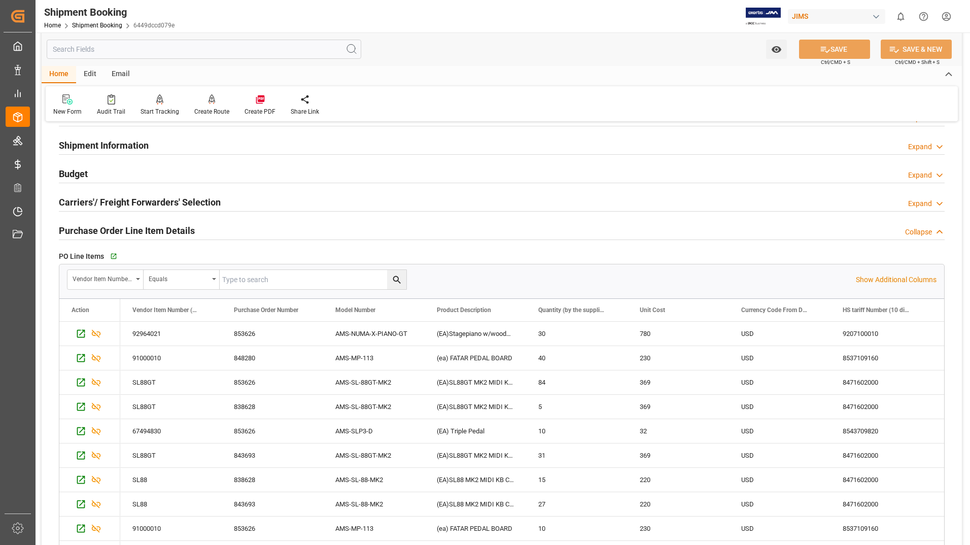
scroll to position [304, 0]
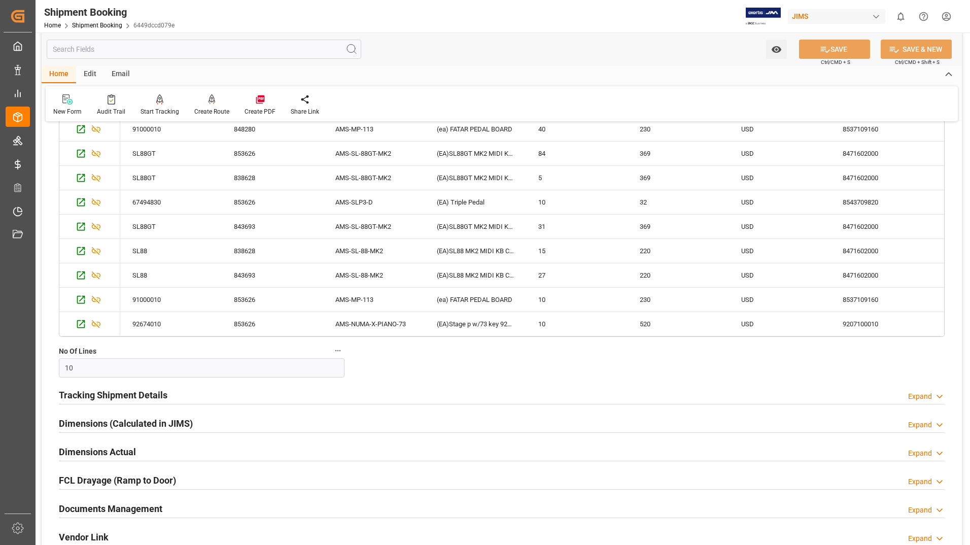
click at [108, 392] on h2 "Tracking Shipment Details" at bounding box center [113, 395] width 109 height 14
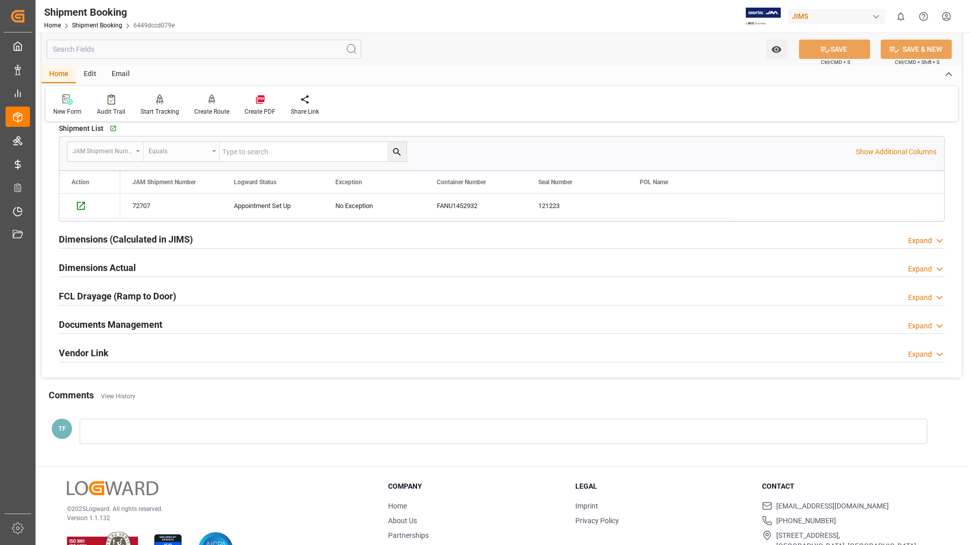
scroll to position [632, 0]
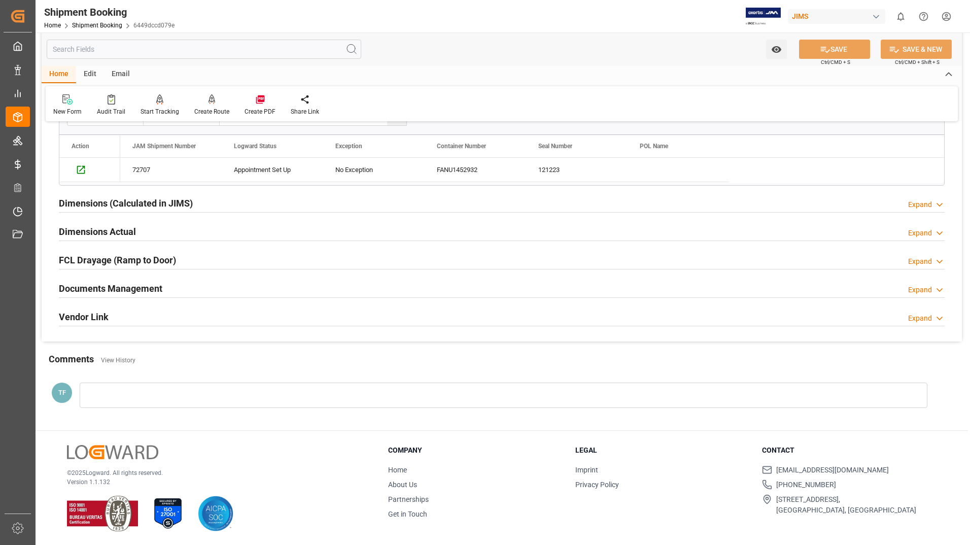
drag, startPoint x: 206, startPoint y: 364, endPoint x: 201, endPoint y: 359, distance: 6.8
click at [206, 364] on div "Comments View History" at bounding box center [502, 360] width 906 height 17
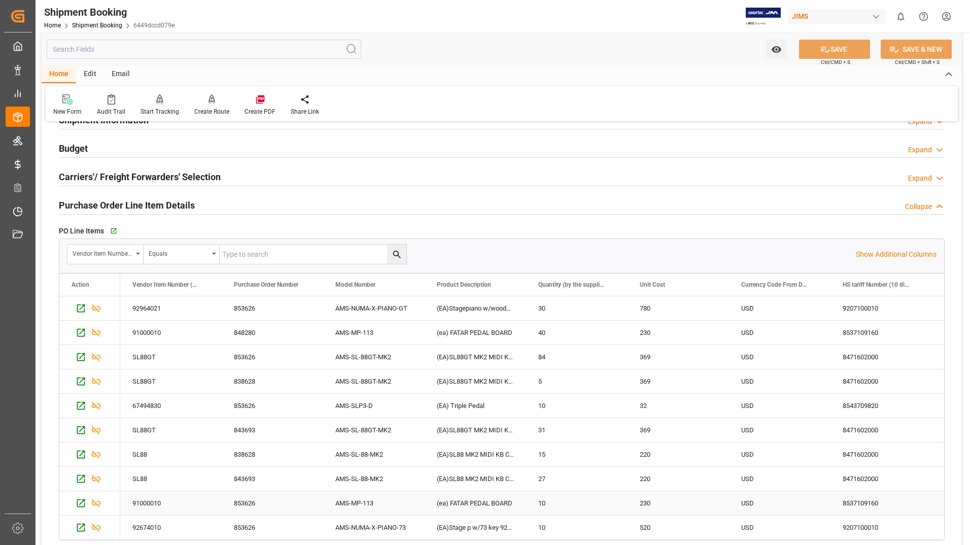
scroll to position [0, 0]
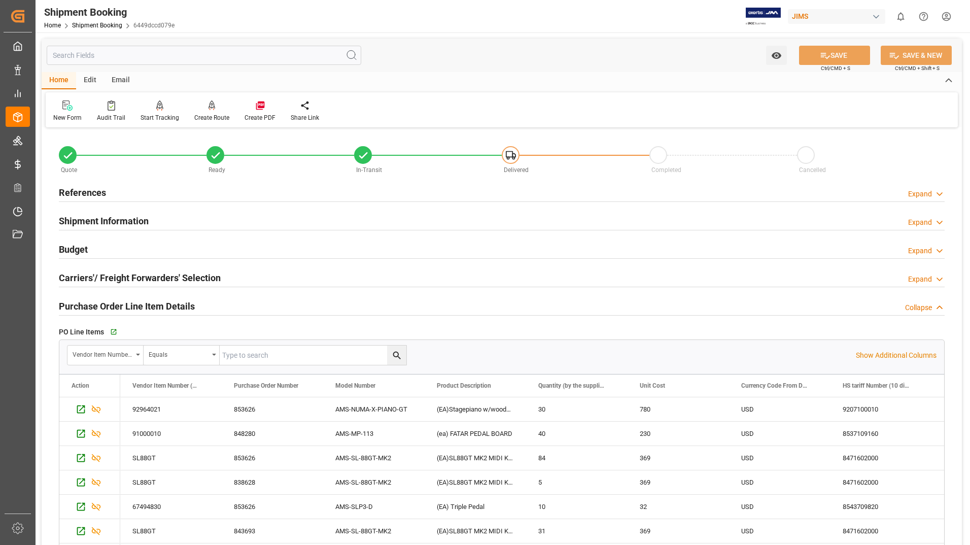
click at [128, 221] on h2 "Shipment Information" at bounding box center [104, 221] width 90 height 14
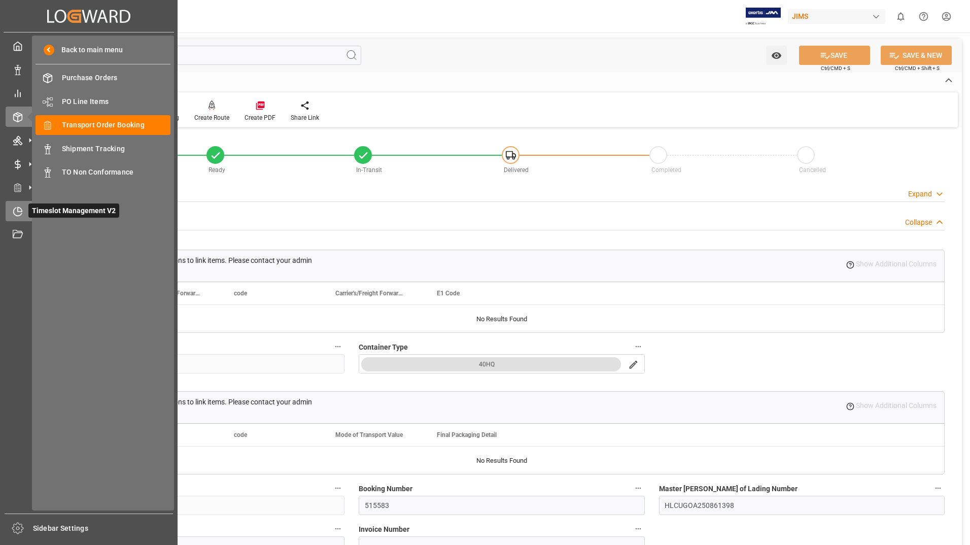
click at [43, 213] on span "Timeslot Management V2" at bounding box center [73, 210] width 91 height 14
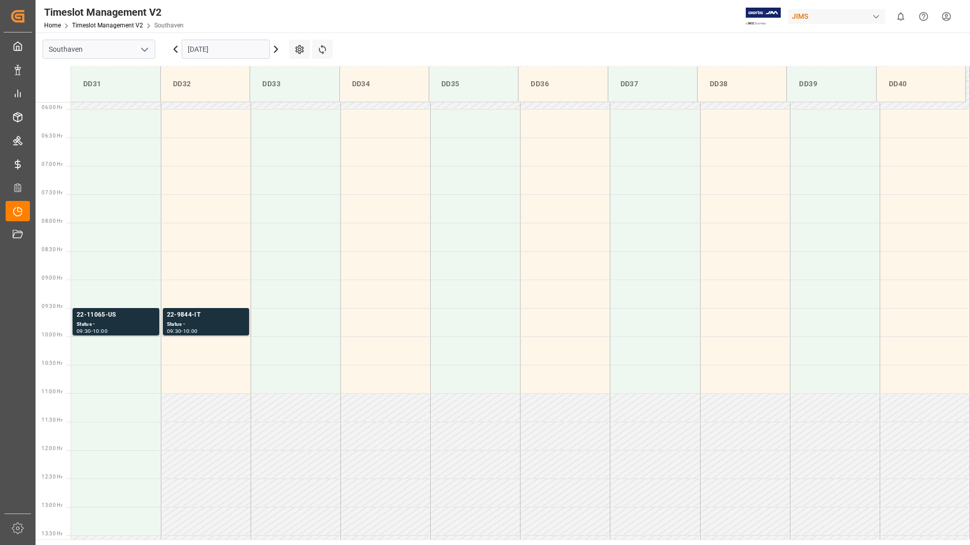
scroll to position [334, 0]
click at [228, 49] on input "[DATE]" at bounding box center [226, 49] width 88 height 19
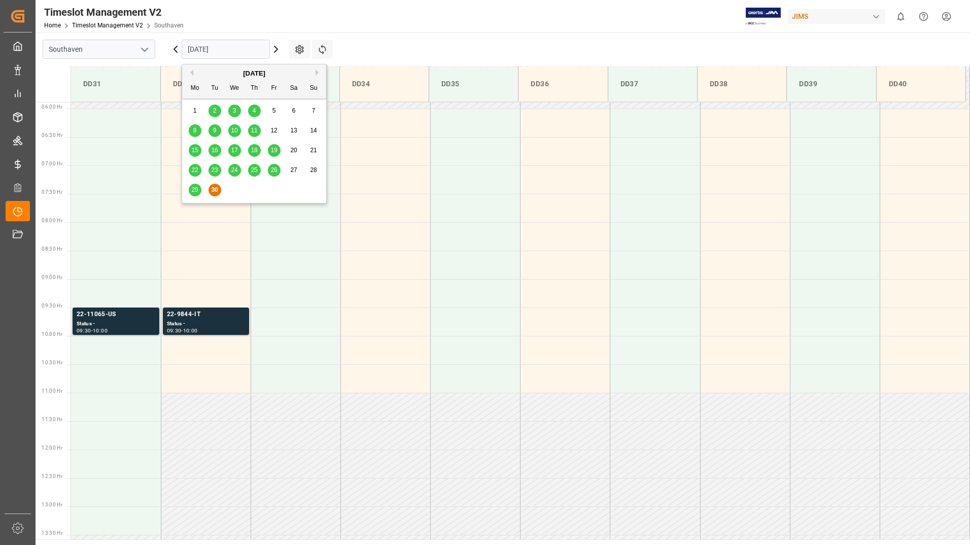
click at [317, 71] on button "Next Month" at bounding box center [318, 72] width 6 height 6
click at [228, 111] on div "1" at bounding box center [234, 111] width 13 height 12
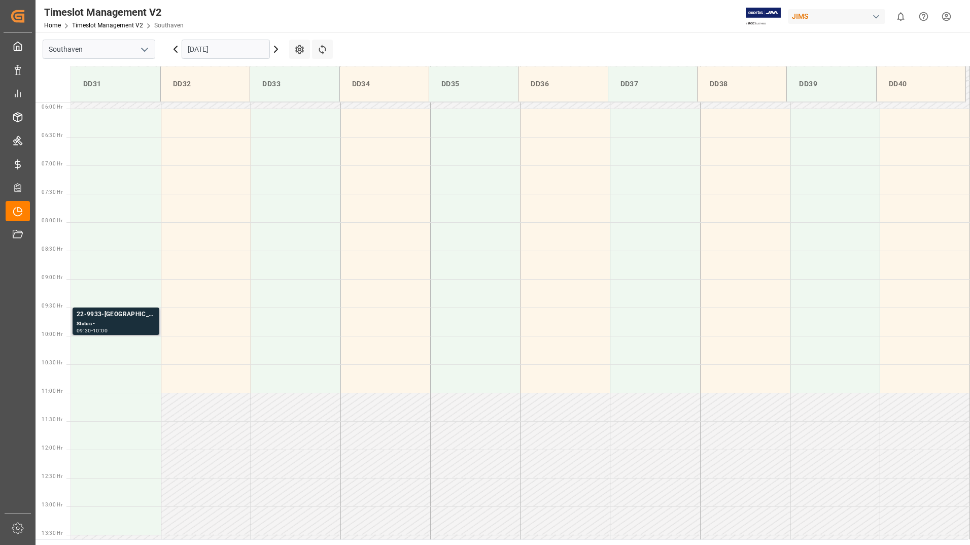
click at [136, 318] on div "22-9933-[GEOGRAPHIC_DATA]" at bounding box center [116, 314] width 79 height 10
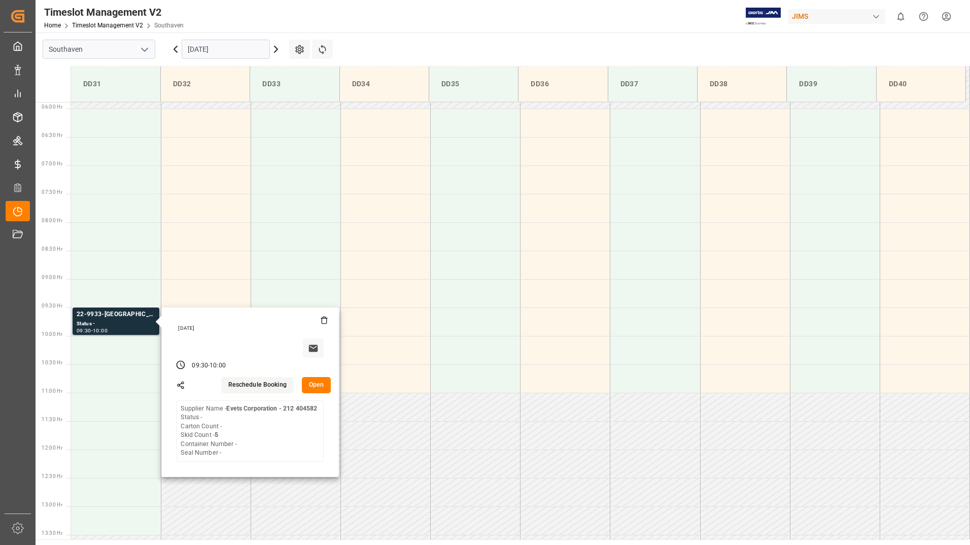
click at [316, 379] on button "Open" at bounding box center [316, 385] width 29 height 16
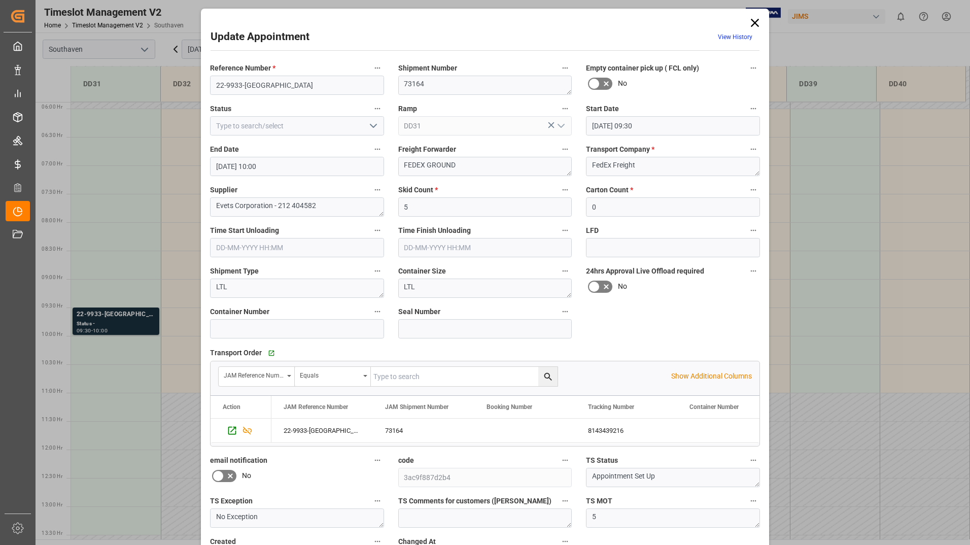
click at [755, 21] on icon at bounding box center [755, 23] width 8 height 8
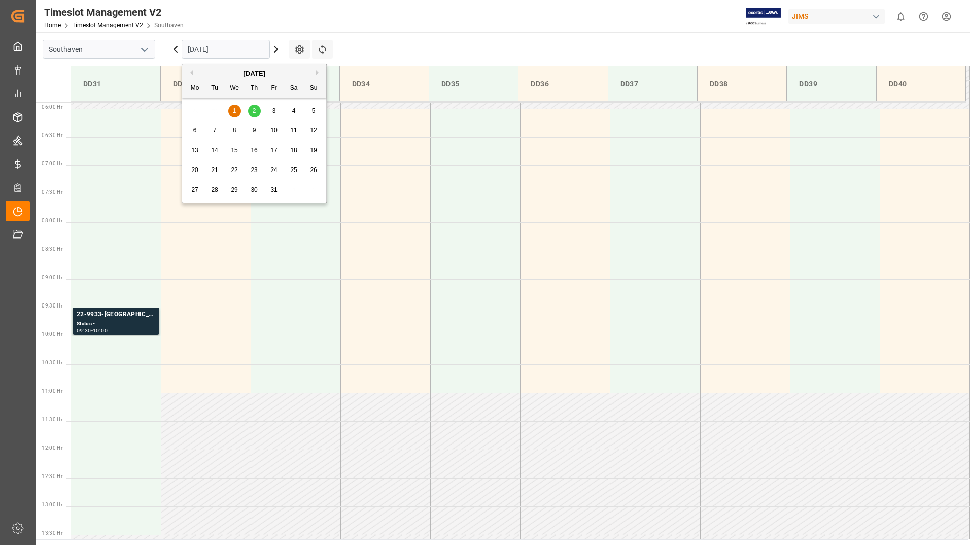
click at [238, 47] on input "[DATE]" at bounding box center [226, 49] width 88 height 19
click at [254, 107] on div "2" at bounding box center [254, 111] width 13 height 12
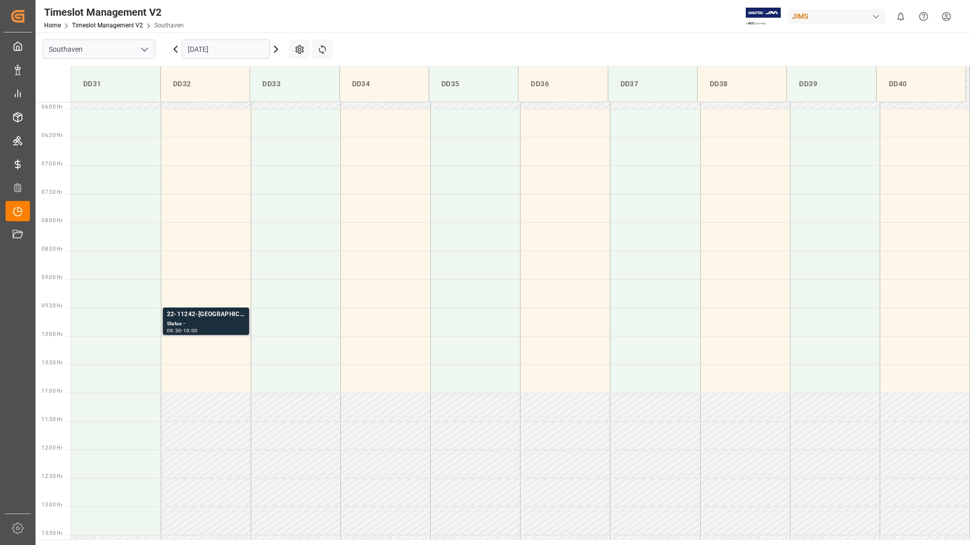
click at [220, 323] on div "Status -" at bounding box center [206, 324] width 78 height 9
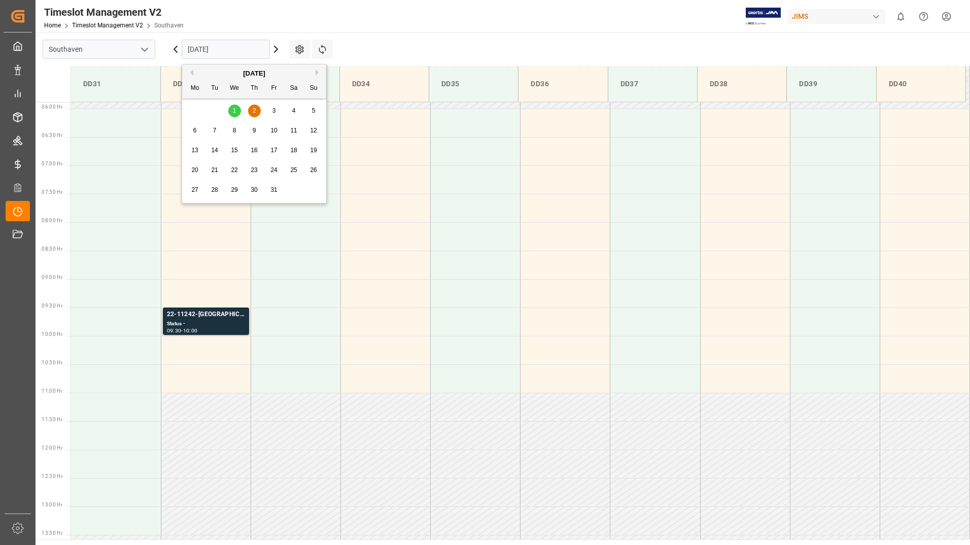
click at [209, 50] on input "[DATE]" at bounding box center [226, 49] width 88 height 19
click at [193, 74] on div "[DATE]" at bounding box center [254, 73] width 144 height 10
click at [229, 120] on div "29 30 1 2 3 4 5" at bounding box center [254, 111] width 138 height 20
click at [190, 70] on button "Previous Month" at bounding box center [190, 72] width 6 height 6
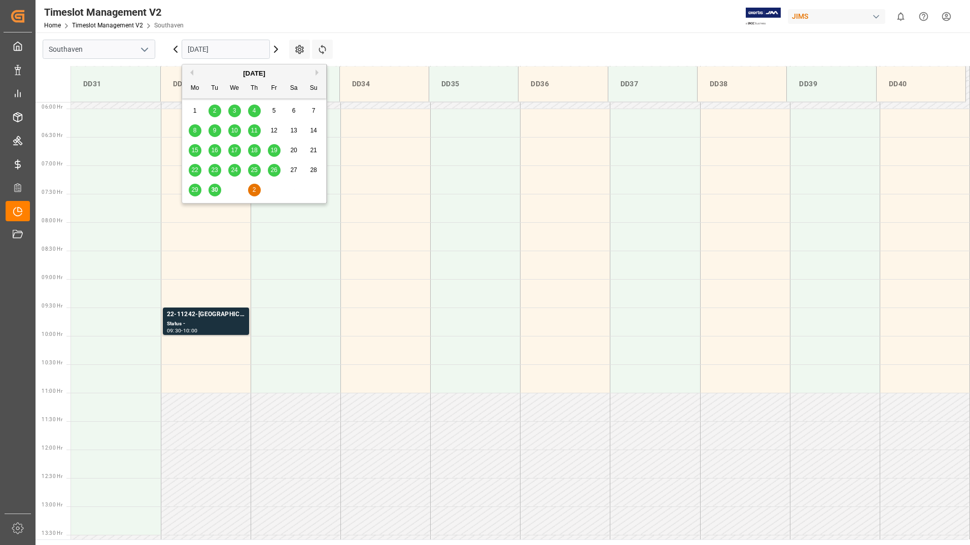
click at [215, 188] on span "30" at bounding box center [214, 189] width 7 height 7
